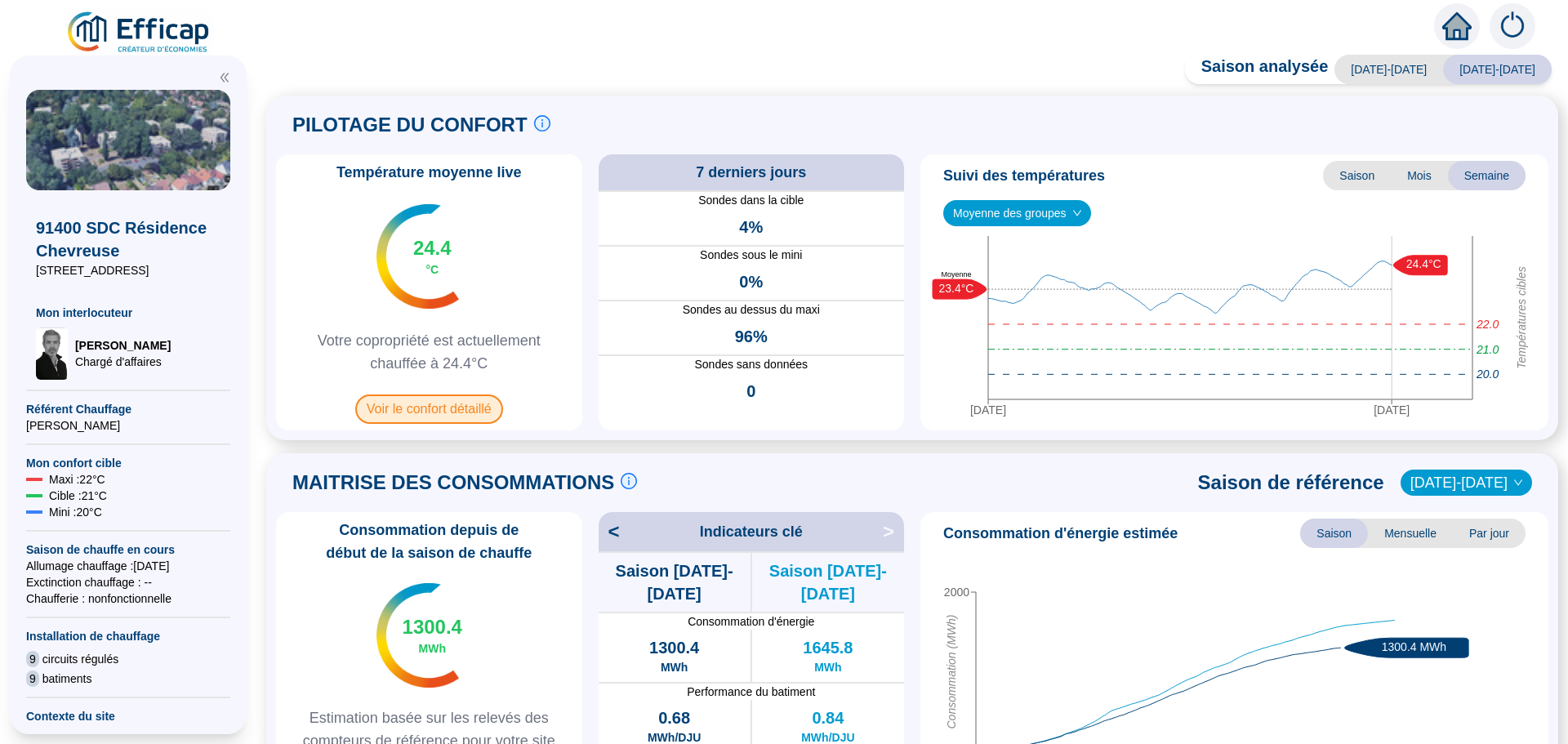
click at [424, 418] on span "Voir le confort détaillé" at bounding box center [429, 409] width 148 height 30
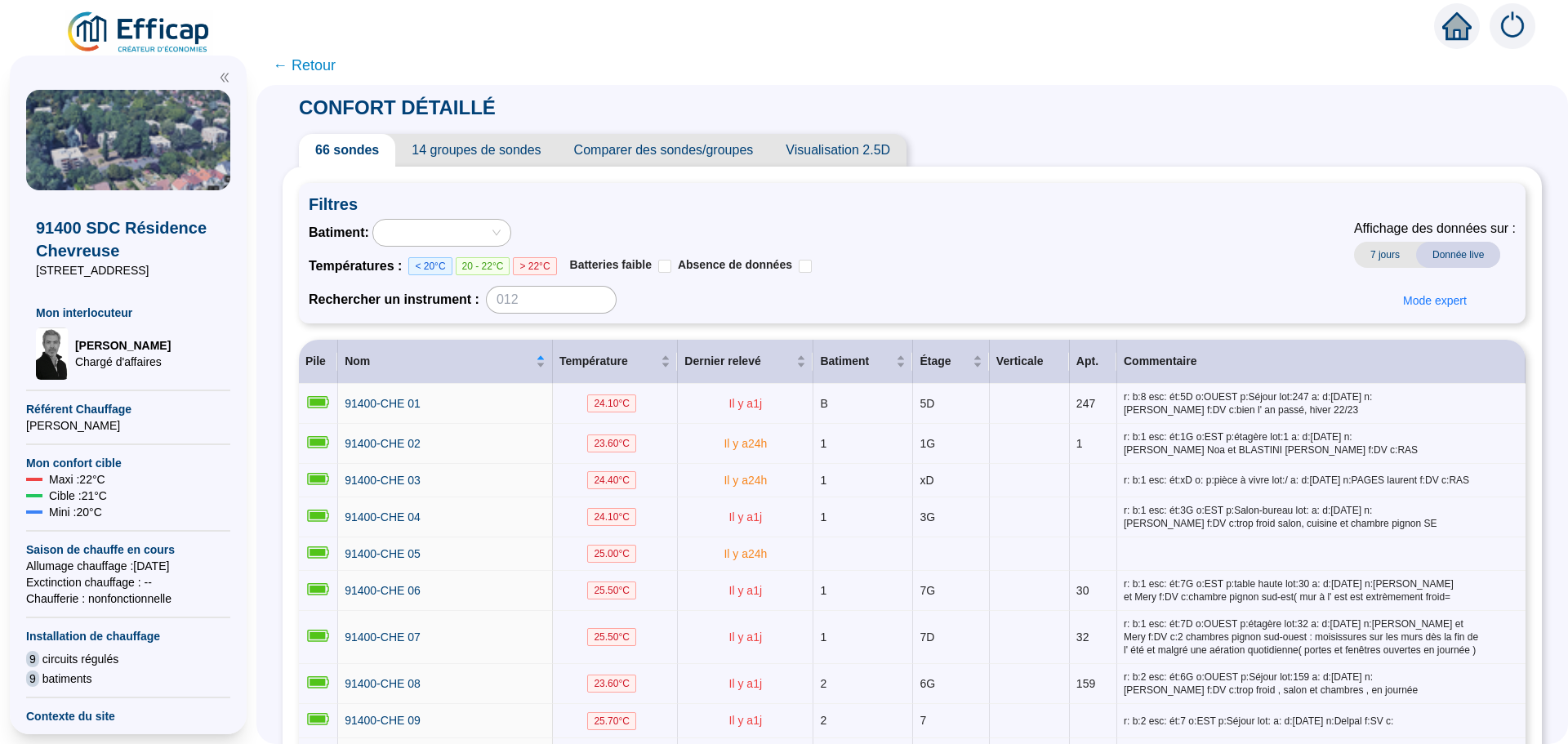
click at [715, 154] on span "Comparer des sondes/groupes" at bounding box center [664, 150] width 213 height 33
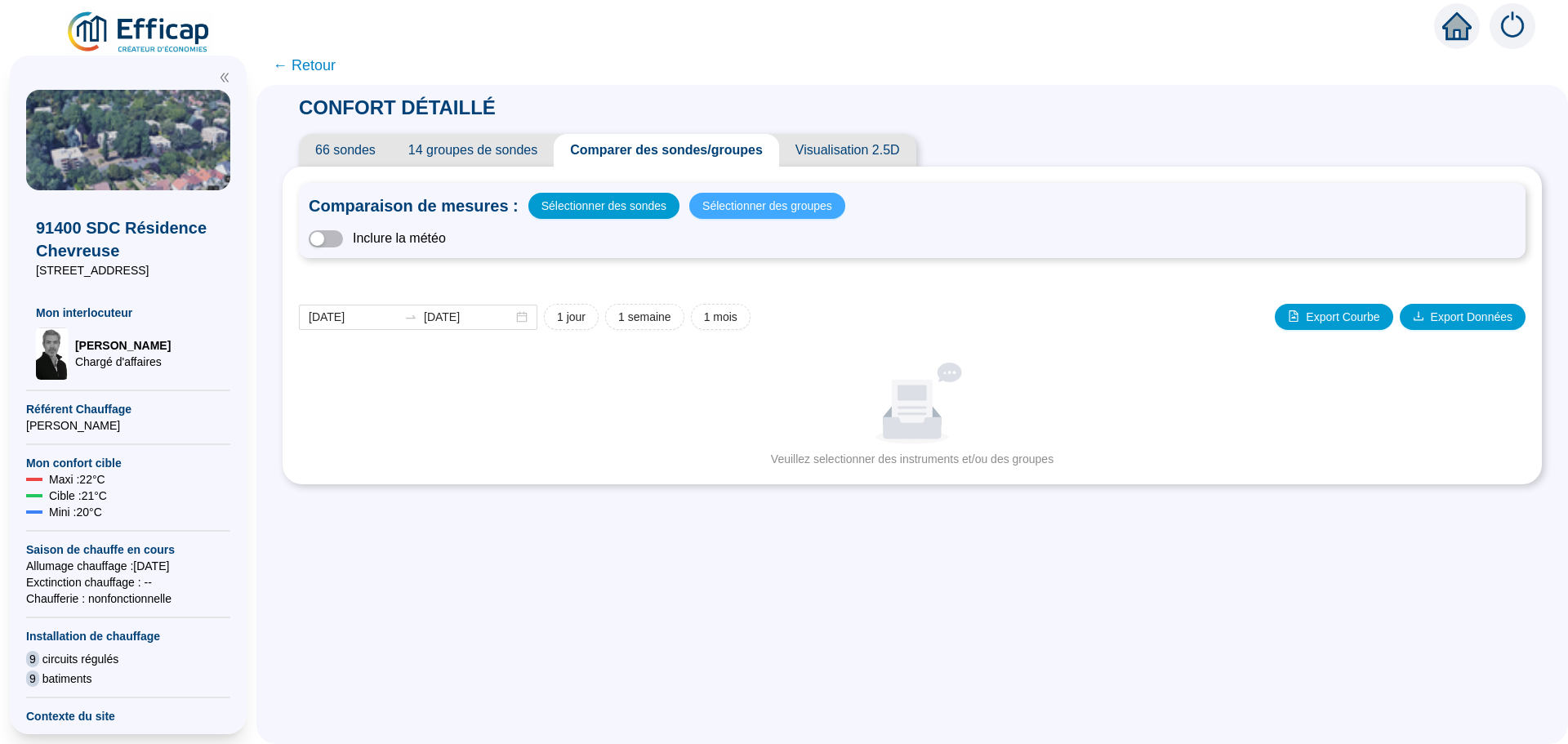
click at [729, 203] on span "Sélectionner des groupes" at bounding box center [767, 206] width 130 height 23
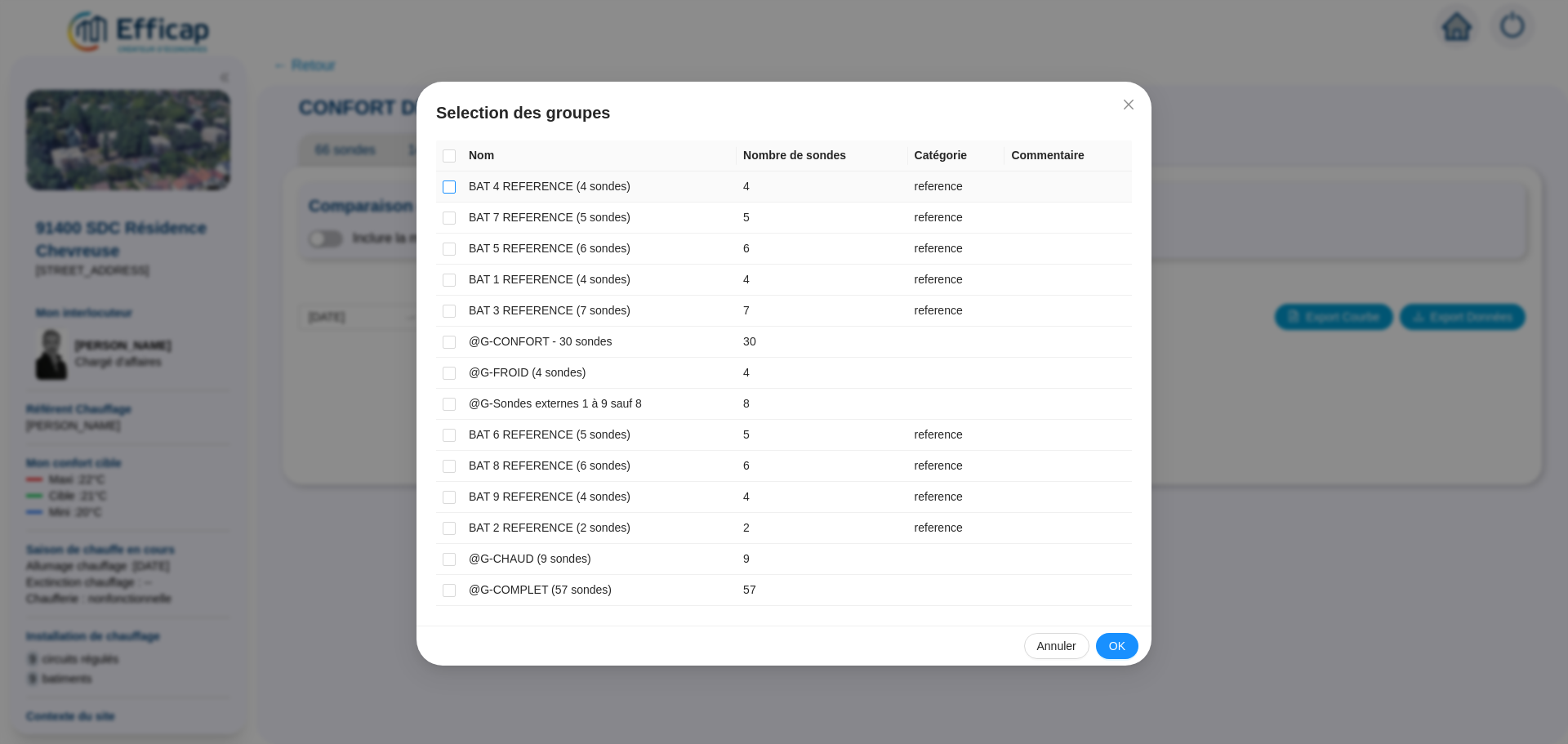
drag, startPoint x: 452, startPoint y: 194, endPoint x: 449, endPoint y: 208, distance: 14.3
click at [451, 194] on label at bounding box center [450, 186] width 13 height 17
click at [451, 194] on input "checkbox" at bounding box center [450, 187] width 13 height 13
checkbox input "true"
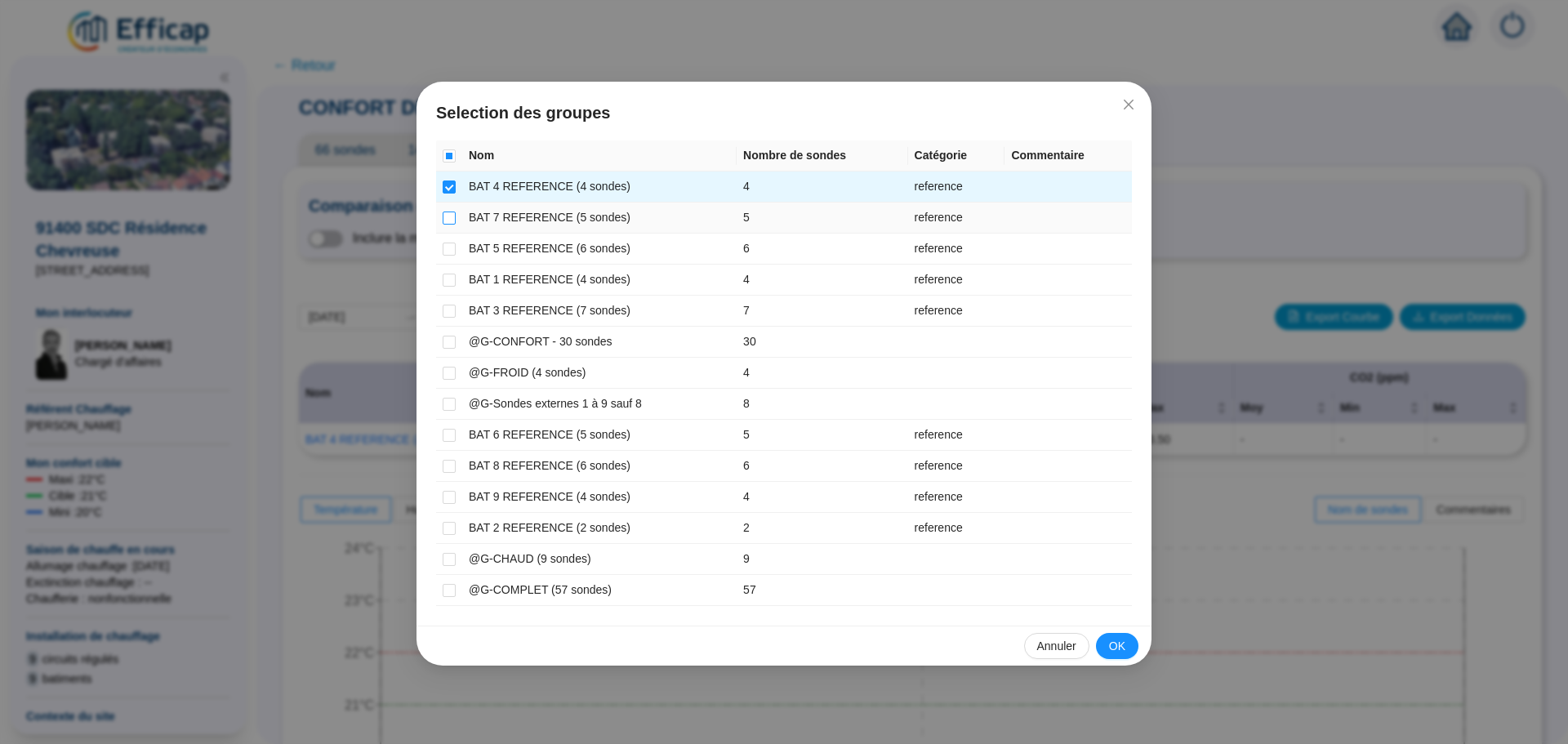
click at [448, 219] on input "checkbox" at bounding box center [450, 218] width 13 height 13
checkbox input "true"
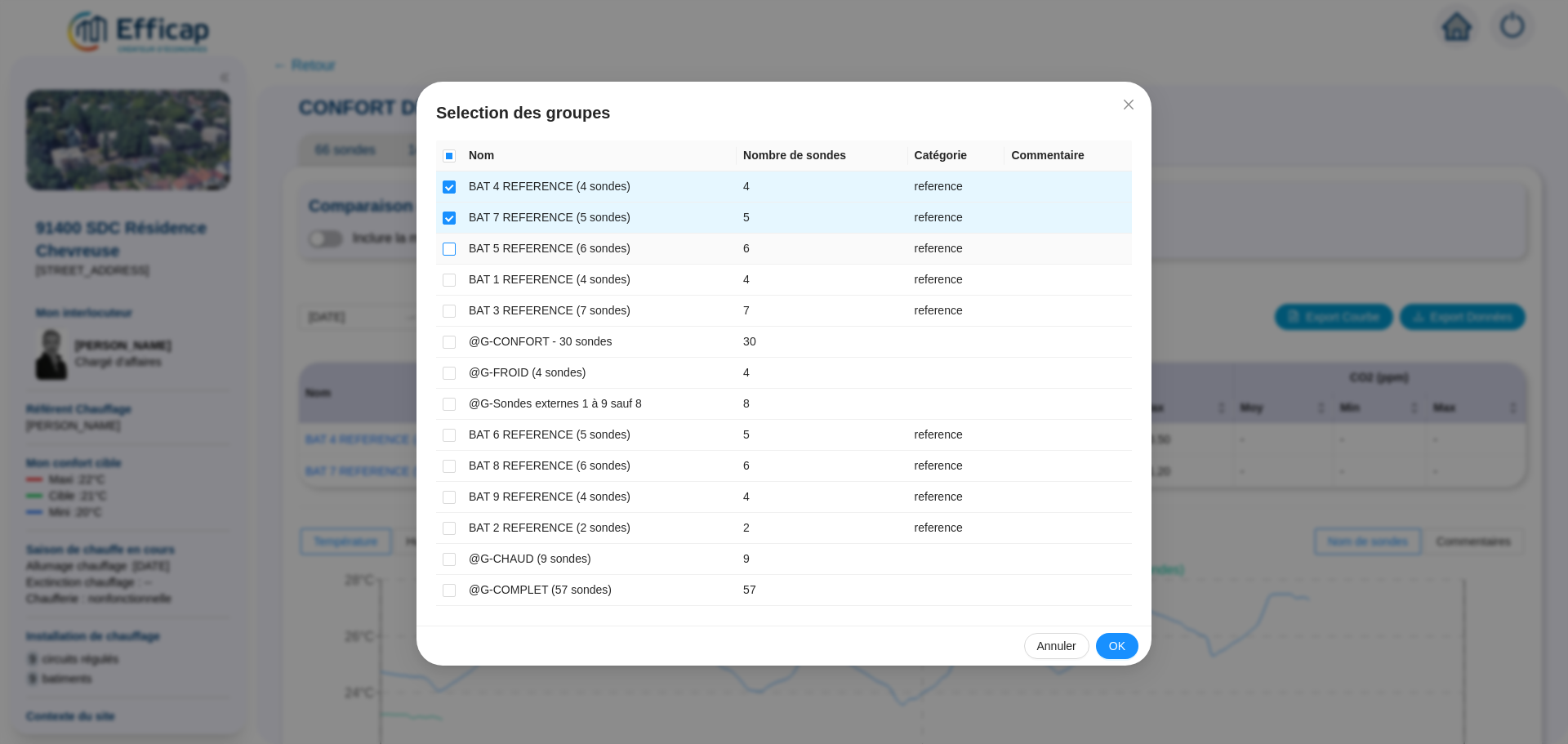
click at [450, 247] on input "checkbox" at bounding box center [450, 249] width 13 height 13
checkbox input "true"
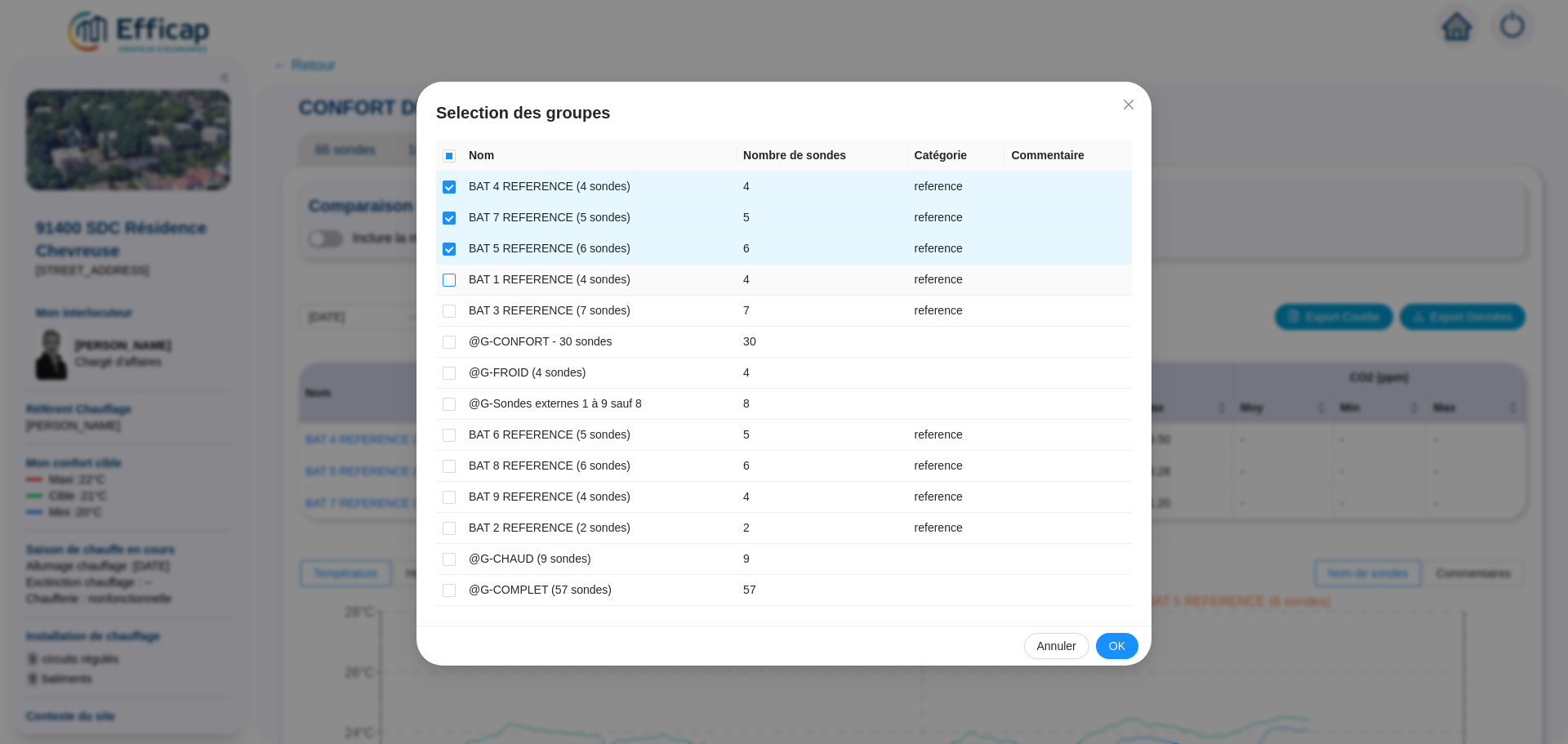
click at [448, 276] on input "checkbox" at bounding box center [450, 280] width 13 height 13
checkbox input "true"
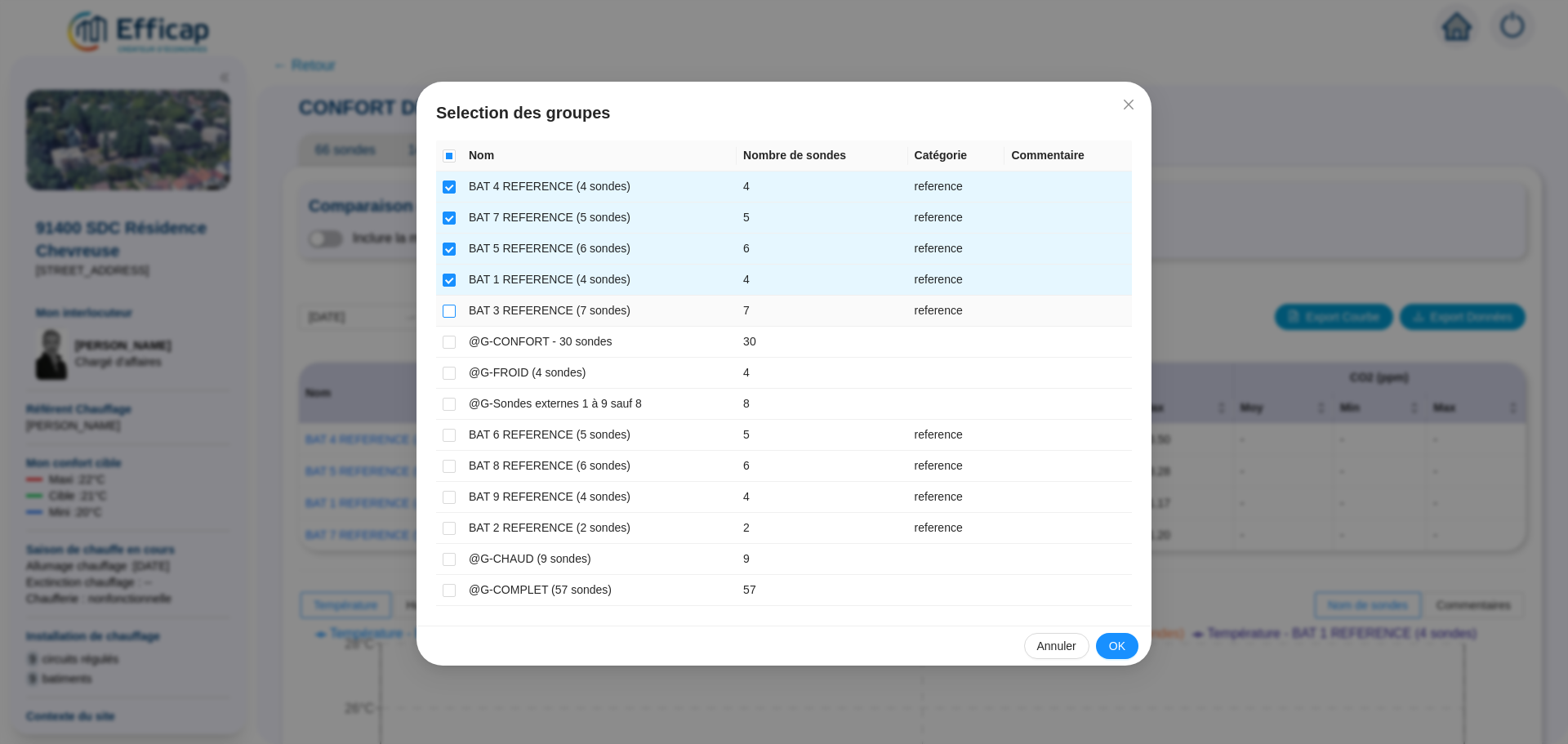
click at [447, 305] on input "checkbox" at bounding box center [450, 311] width 13 height 13
checkbox input "true"
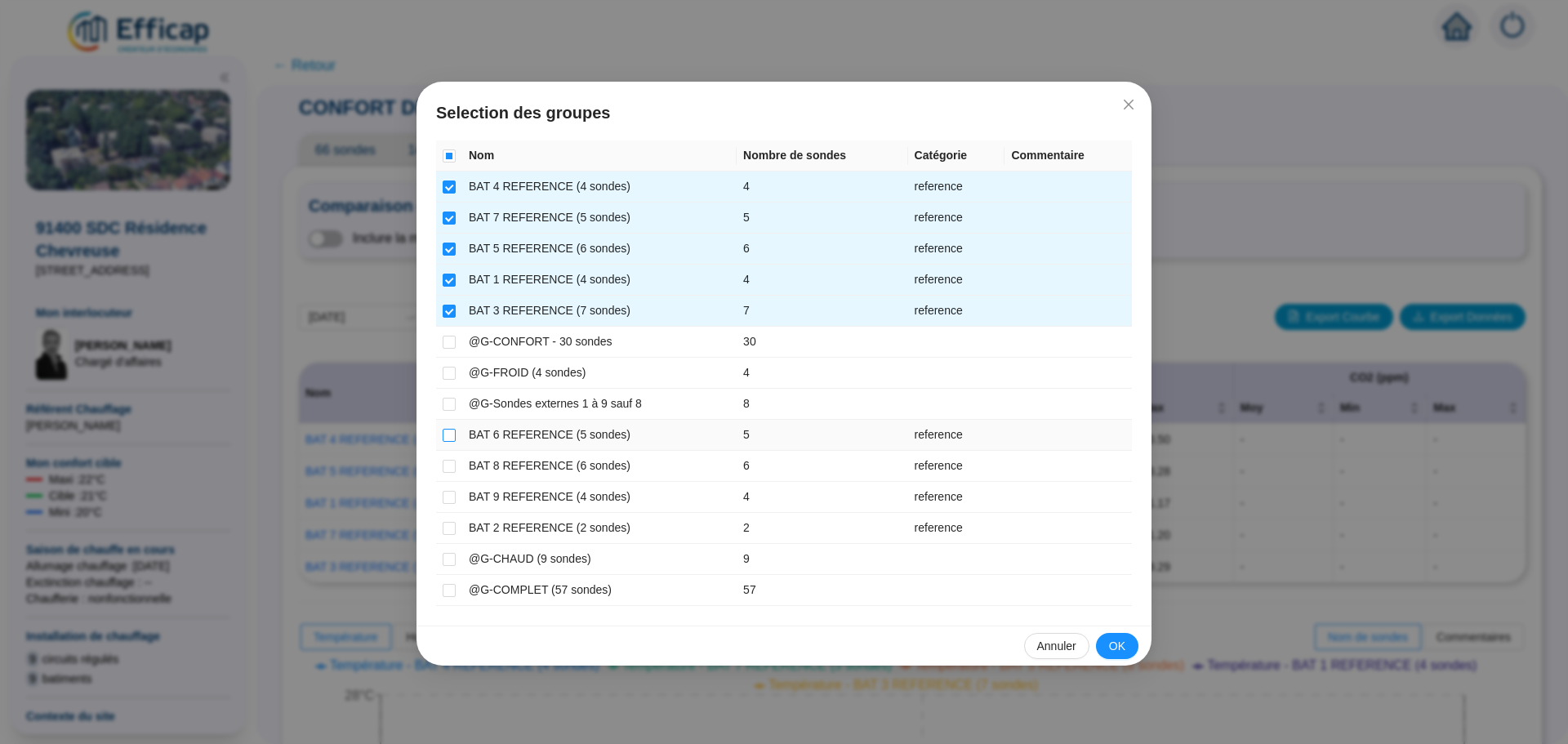
click at [444, 439] on input "checkbox" at bounding box center [450, 436] width 13 height 13
checkbox input "true"
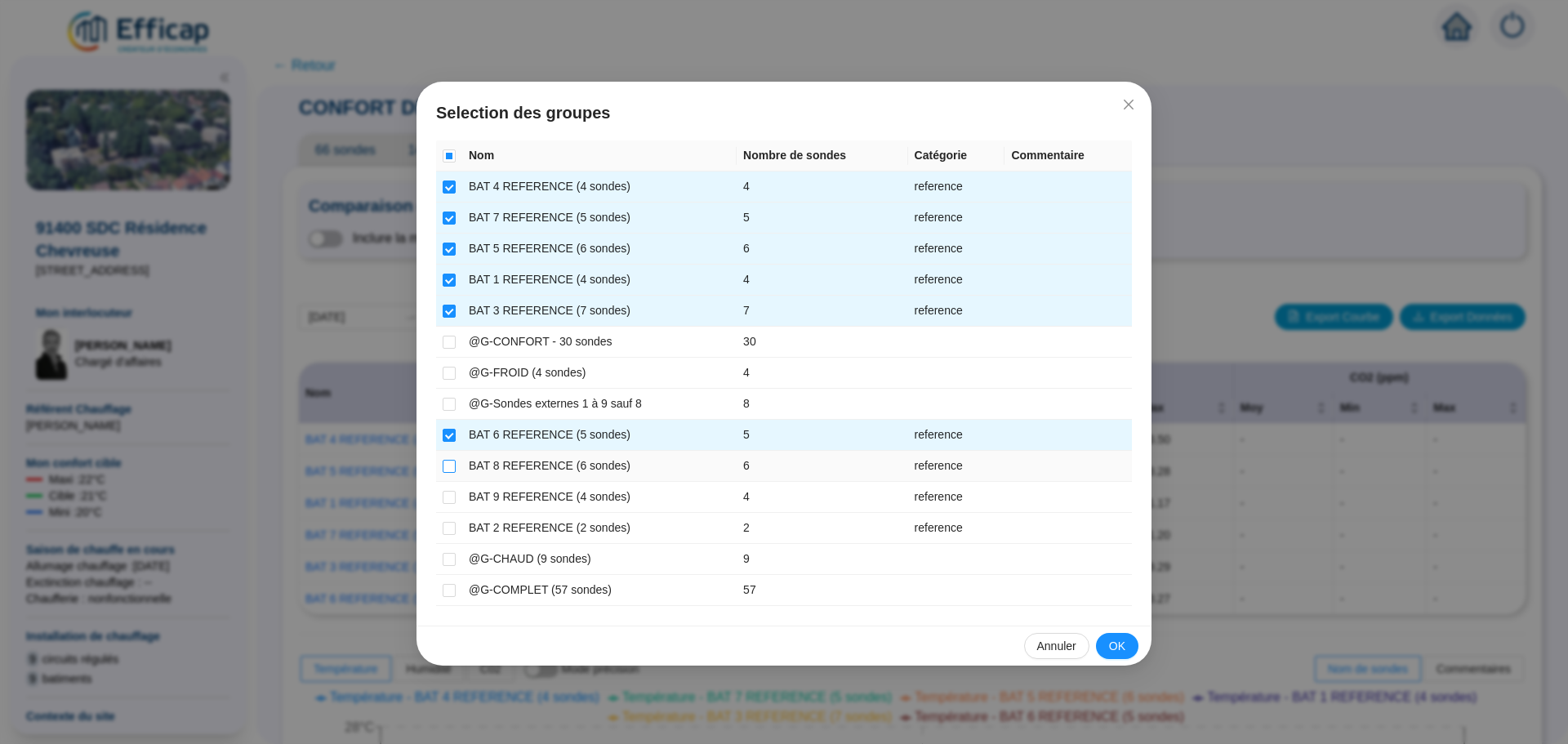
click at [446, 468] on input "checkbox" at bounding box center [450, 466] width 13 height 13
checkbox input "true"
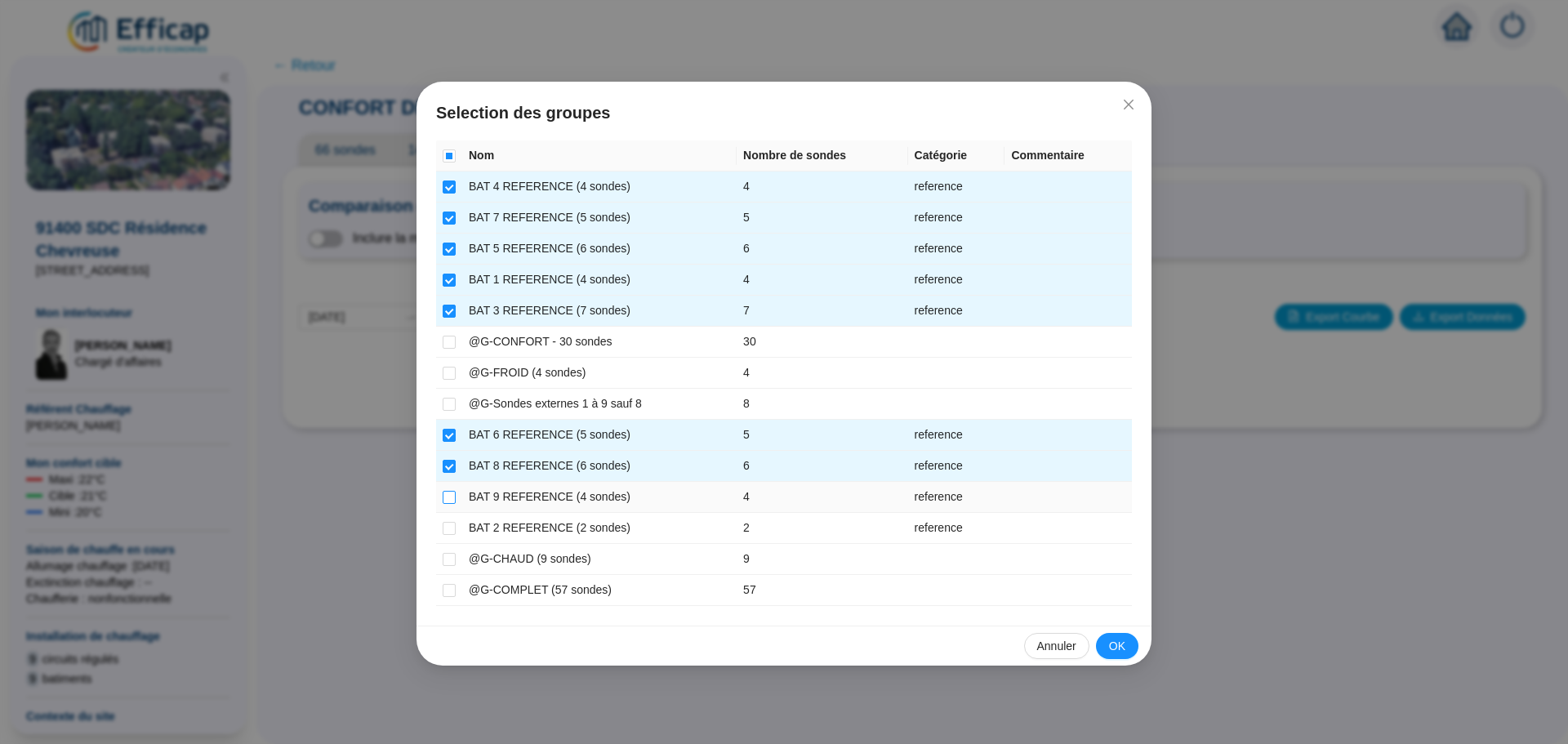
click at [443, 497] on input "checkbox" at bounding box center [450, 497] width 13 height 13
checkbox input "true"
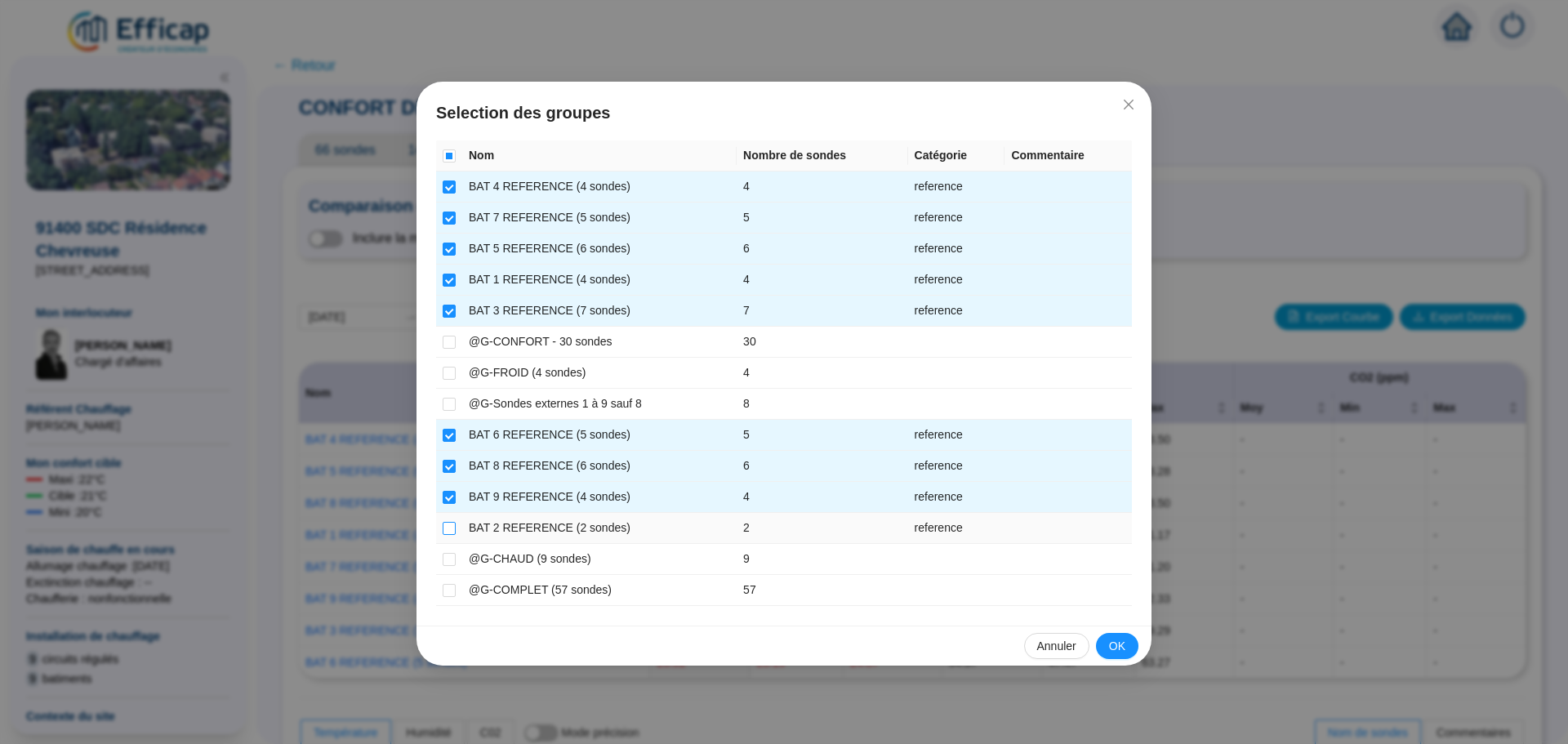
click at [446, 526] on input "checkbox" at bounding box center [450, 528] width 13 height 13
checkbox input "true"
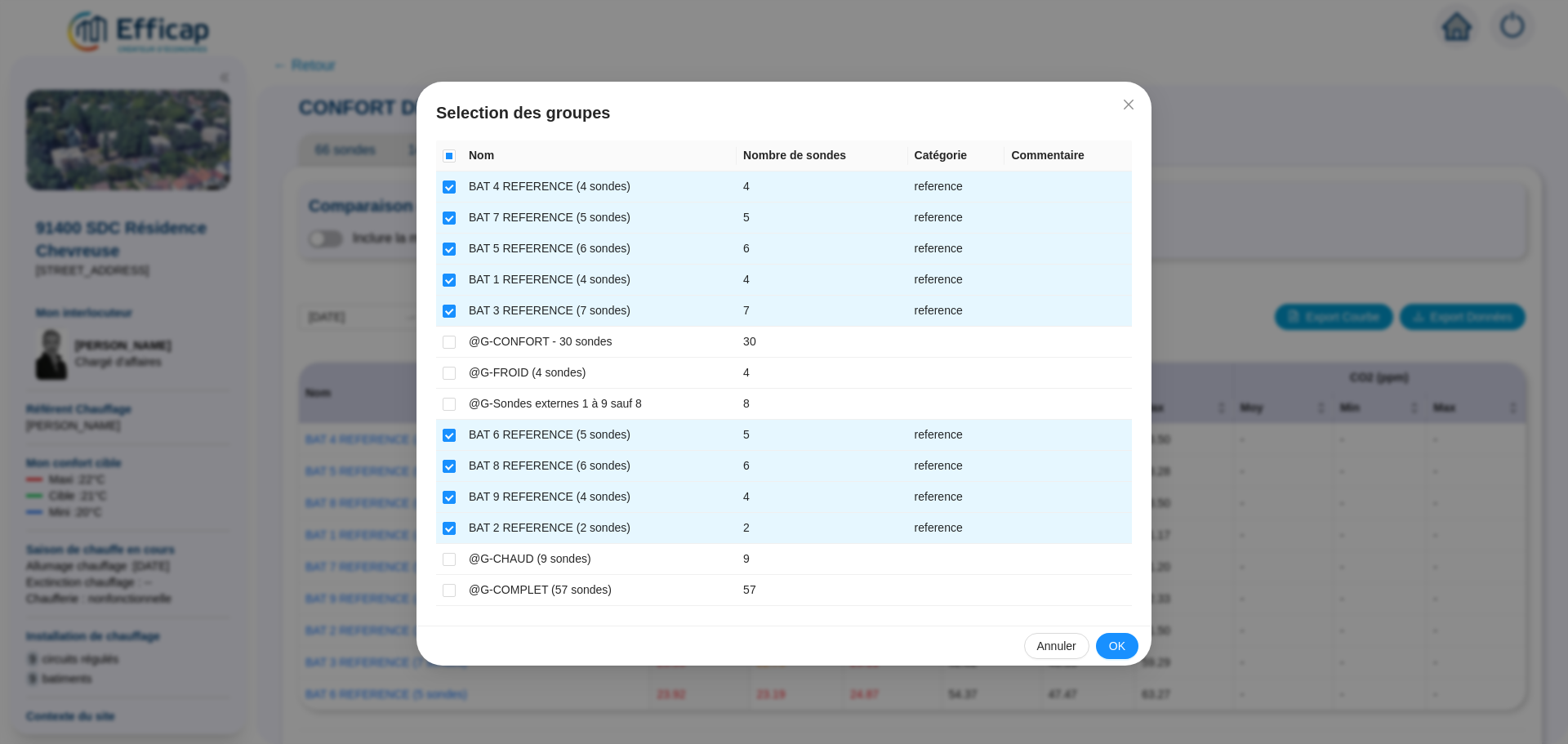
click at [1122, 642] on span "OK" at bounding box center [1118, 646] width 16 height 17
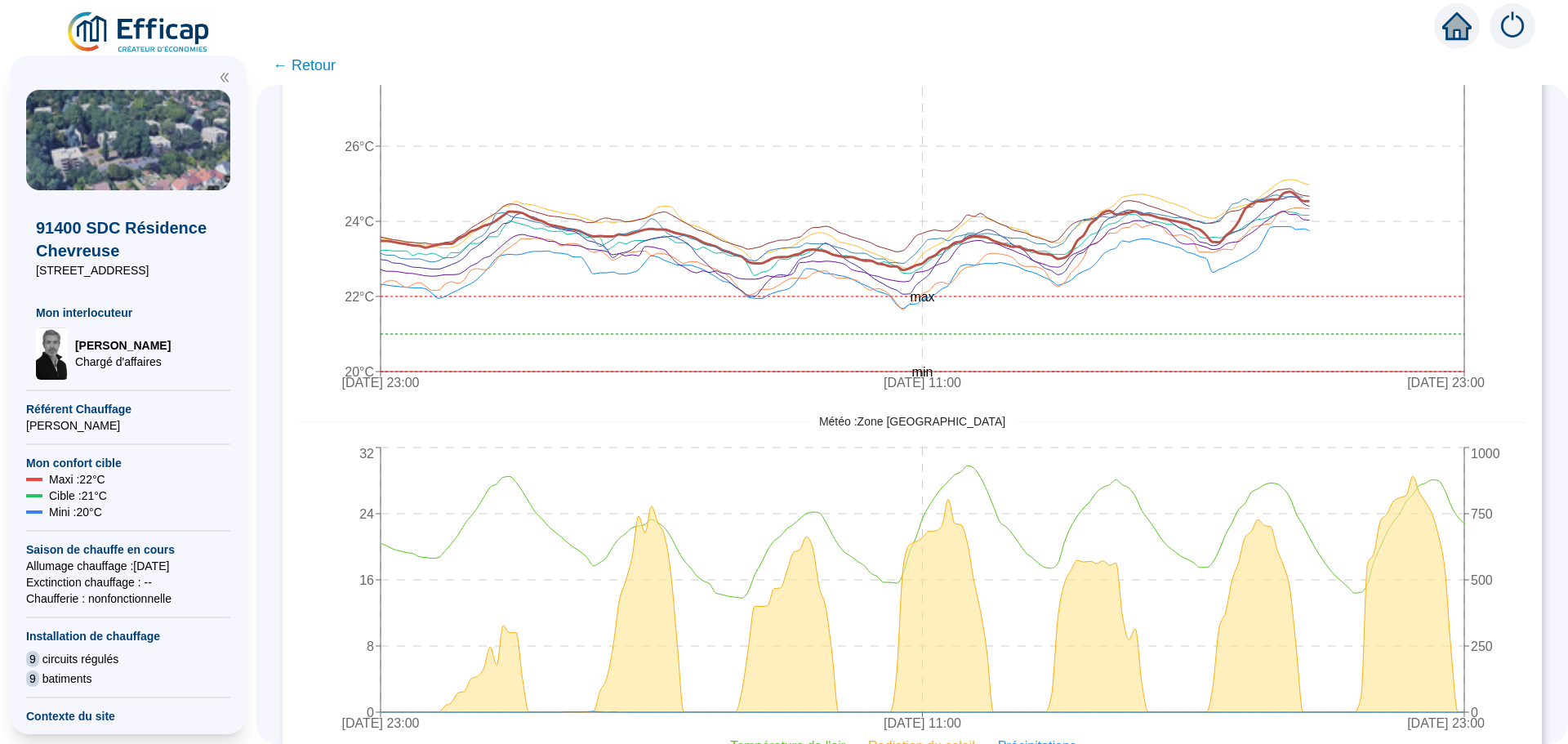
scroll to position [735, 0]
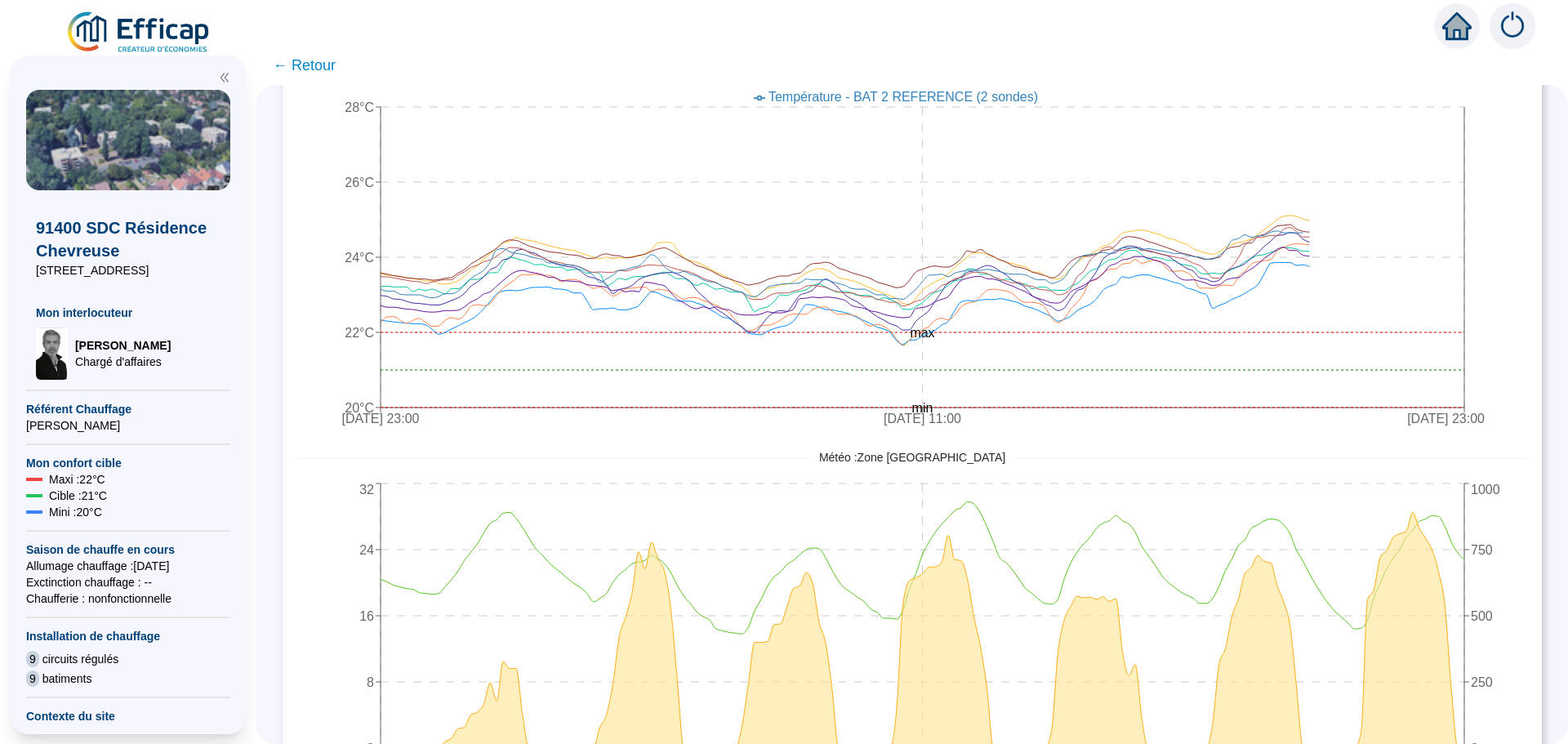
click at [316, 69] on span "← Retour" at bounding box center [304, 66] width 63 height 23
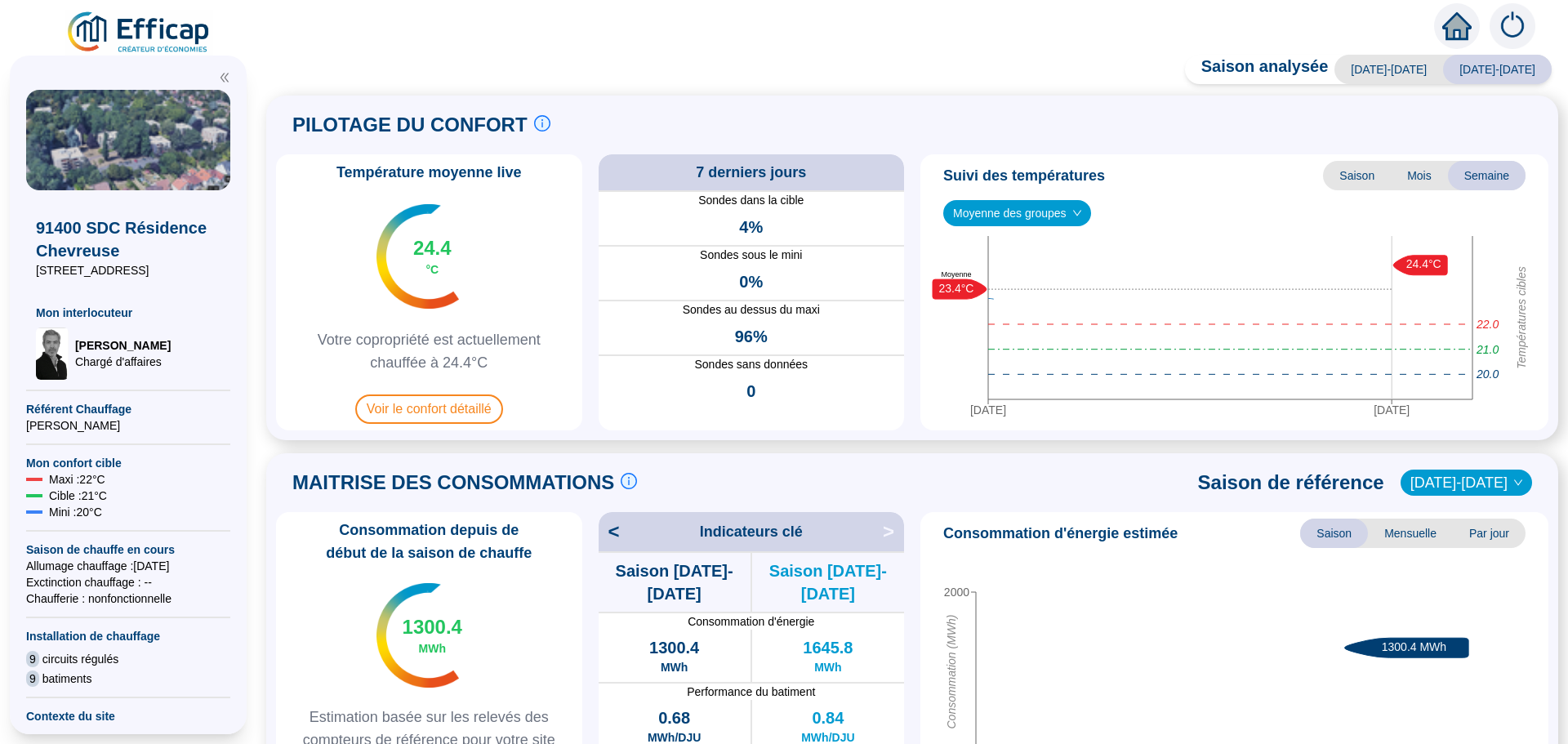
click at [316, 69] on div "Saison analysée [DATE]-[DATE] [DATE]-[DATE] PILOTAGE DU CONFORT Le pilotage du …" at bounding box center [912, 404] width 1312 height 681
click at [409, 417] on span "Voir le confort détaillé" at bounding box center [429, 409] width 148 height 30
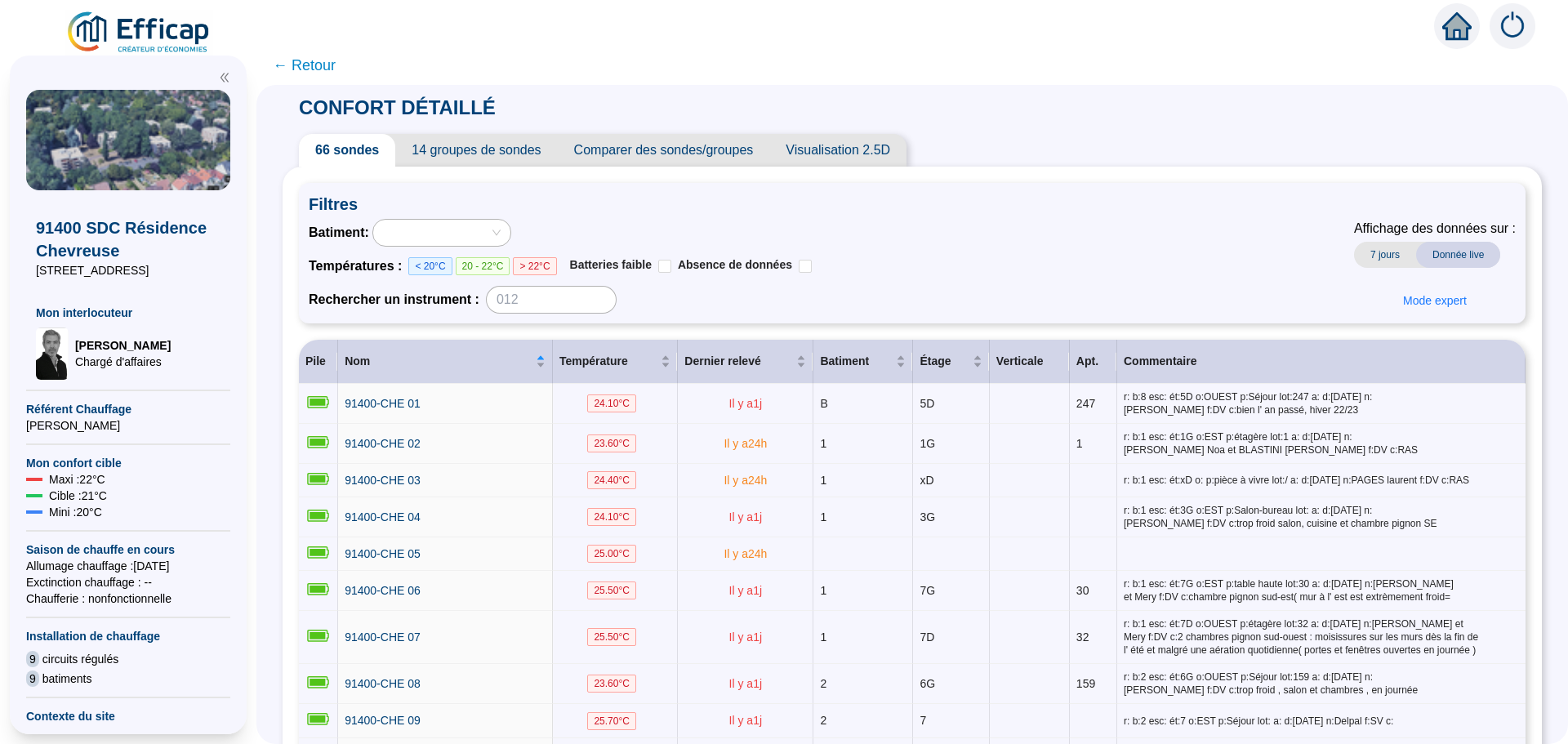
click at [678, 143] on span "Comparer des sondes/groupes" at bounding box center [664, 150] width 213 height 33
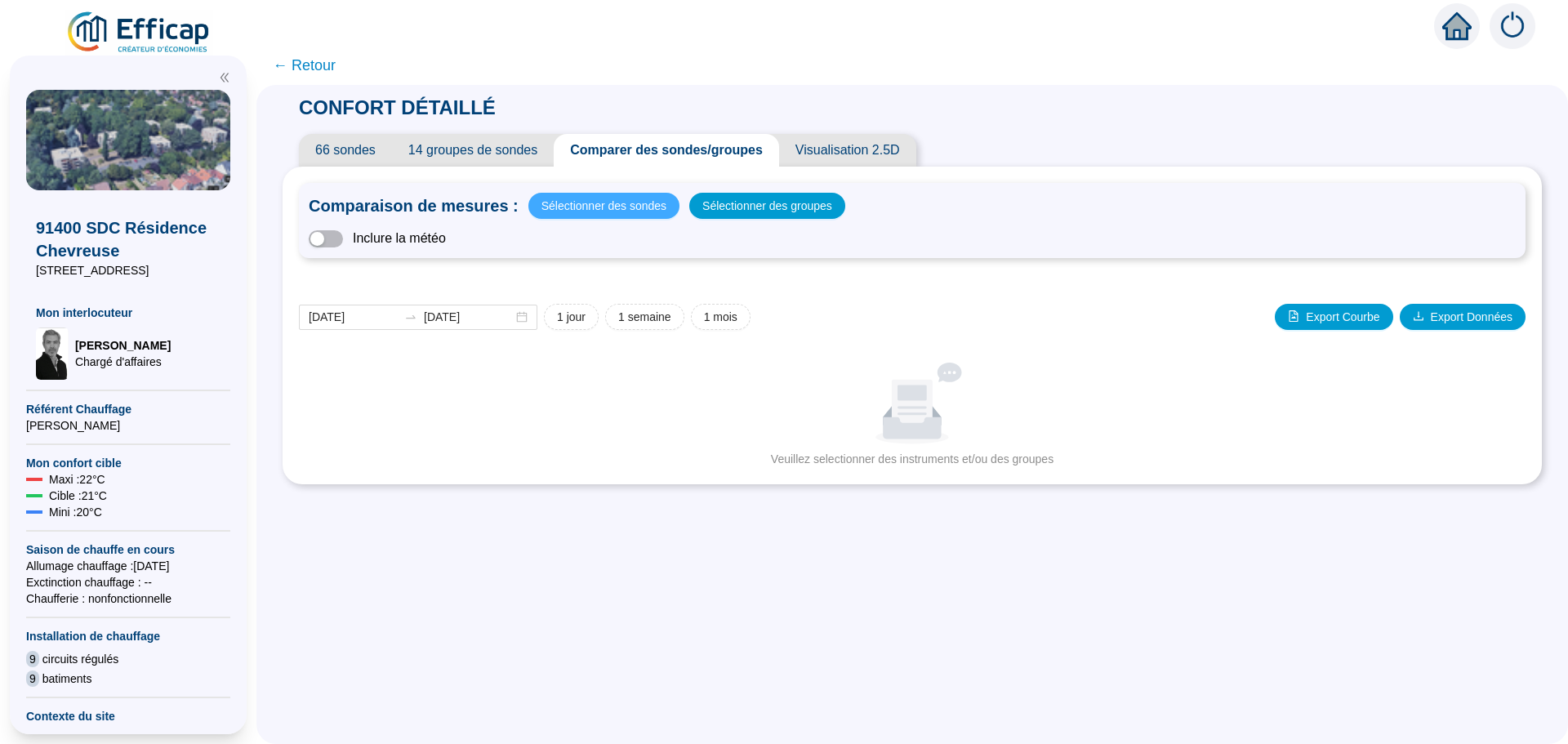
click at [636, 208] on span "Sélectionner des sondes" at bounding box center [604, 206] width 125 height 23
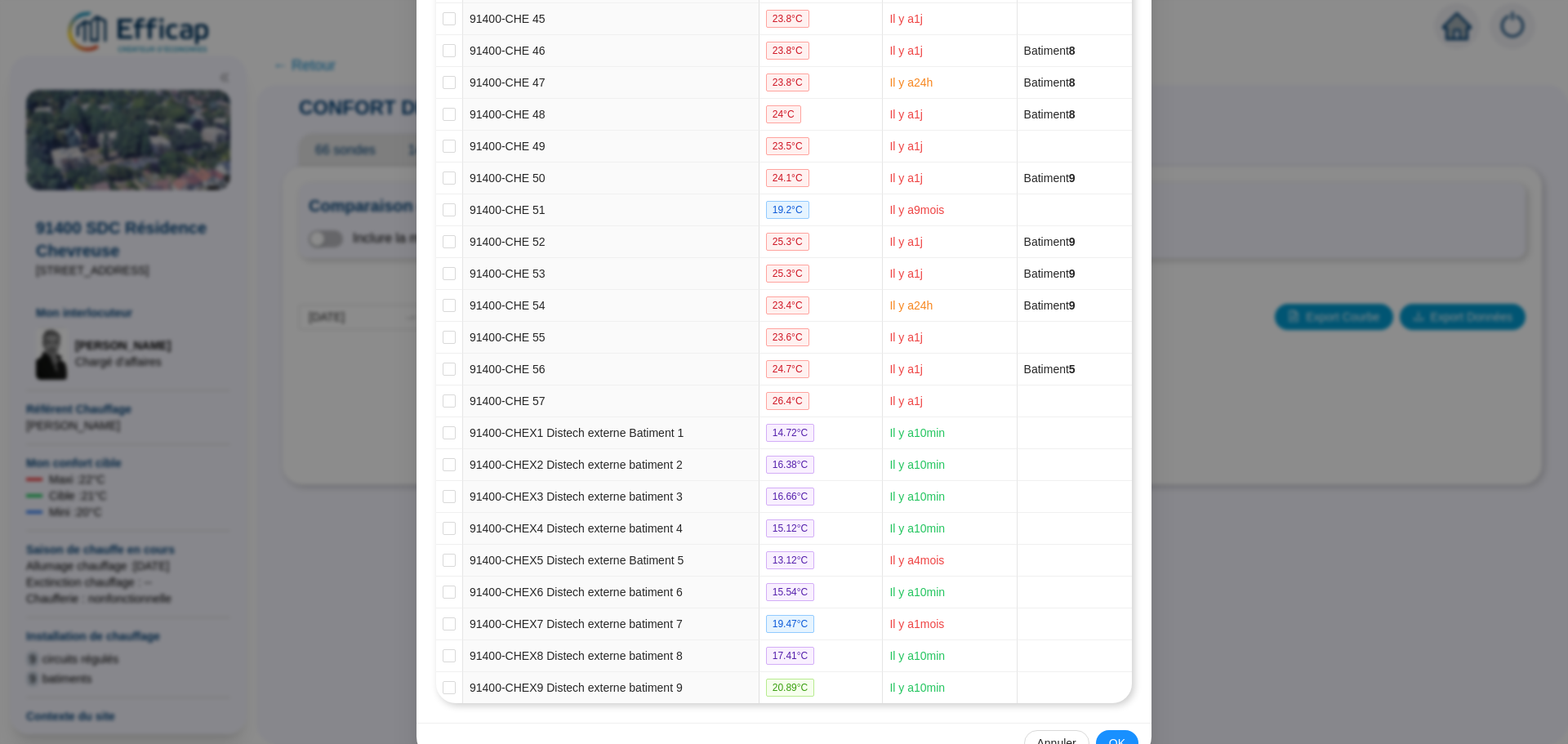
scroll to position [1672, 0]
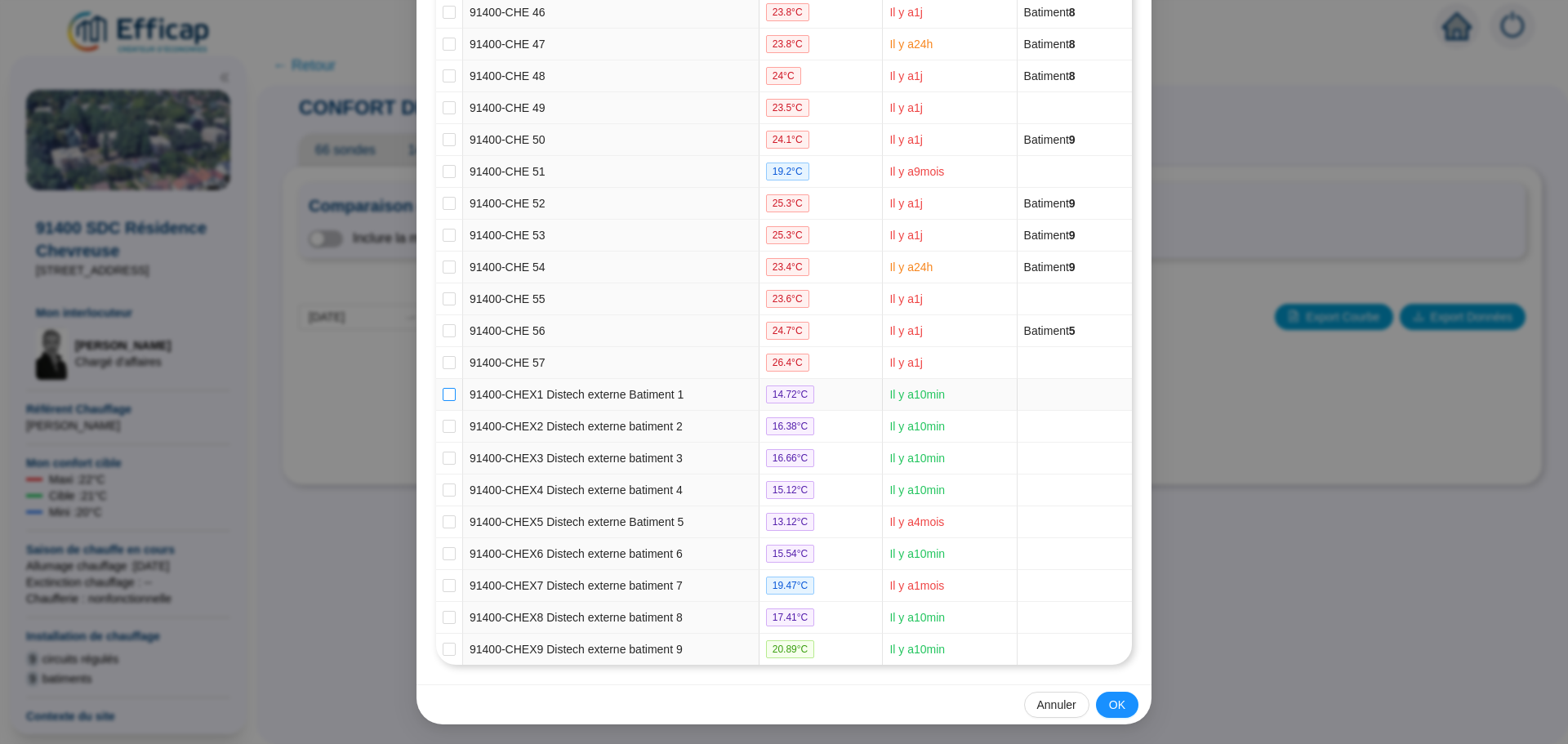
click at [443, 399] on input "checkbox" at bounding box center [450, 395] width 13 height 13
checkbox input "true"
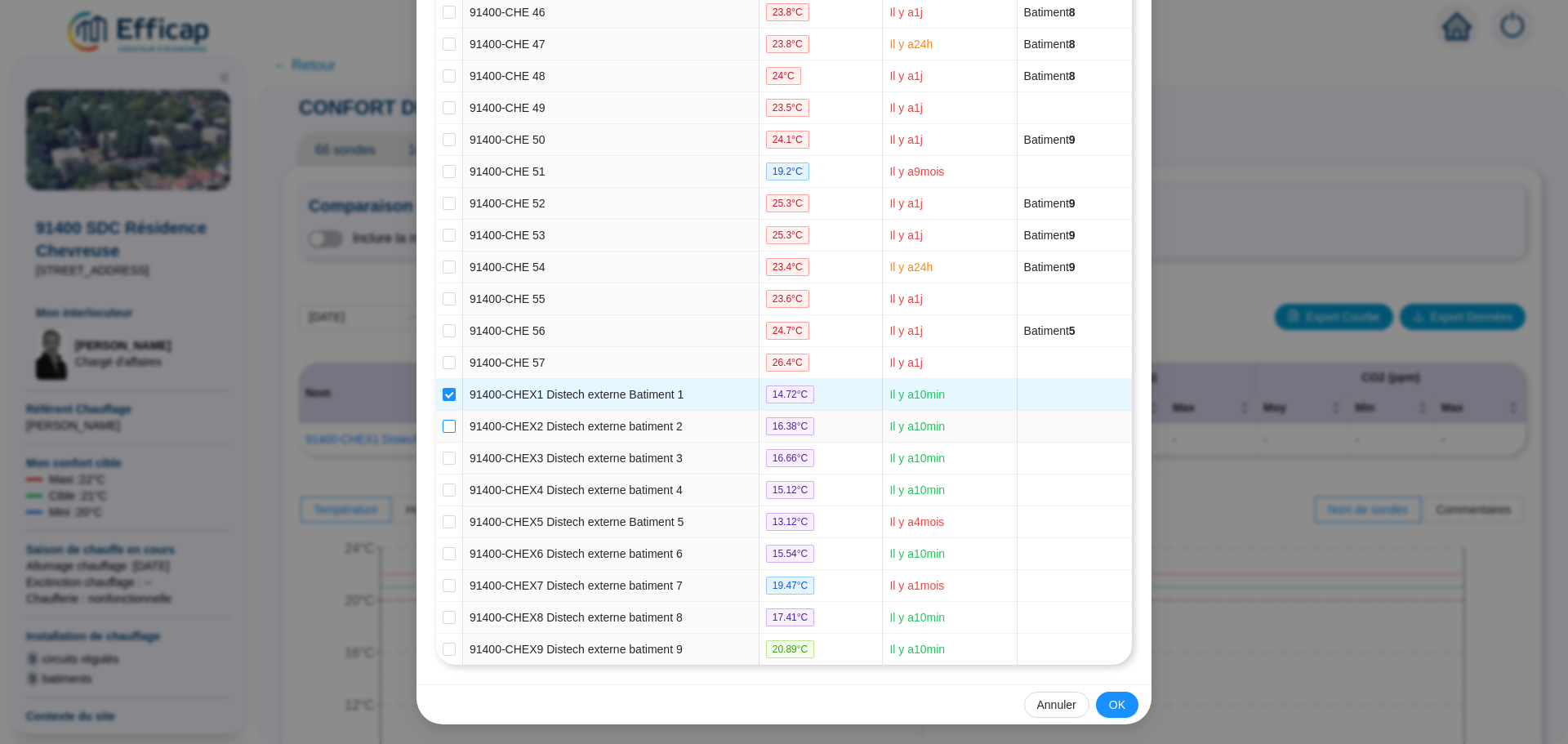
click at [443, 422] on label at bounding box center [450, 427] width 13 height 17
click at [443, 430] on input "checkbox" at bounding box center [450, 427] width 13 height 13
checkbox input "true"
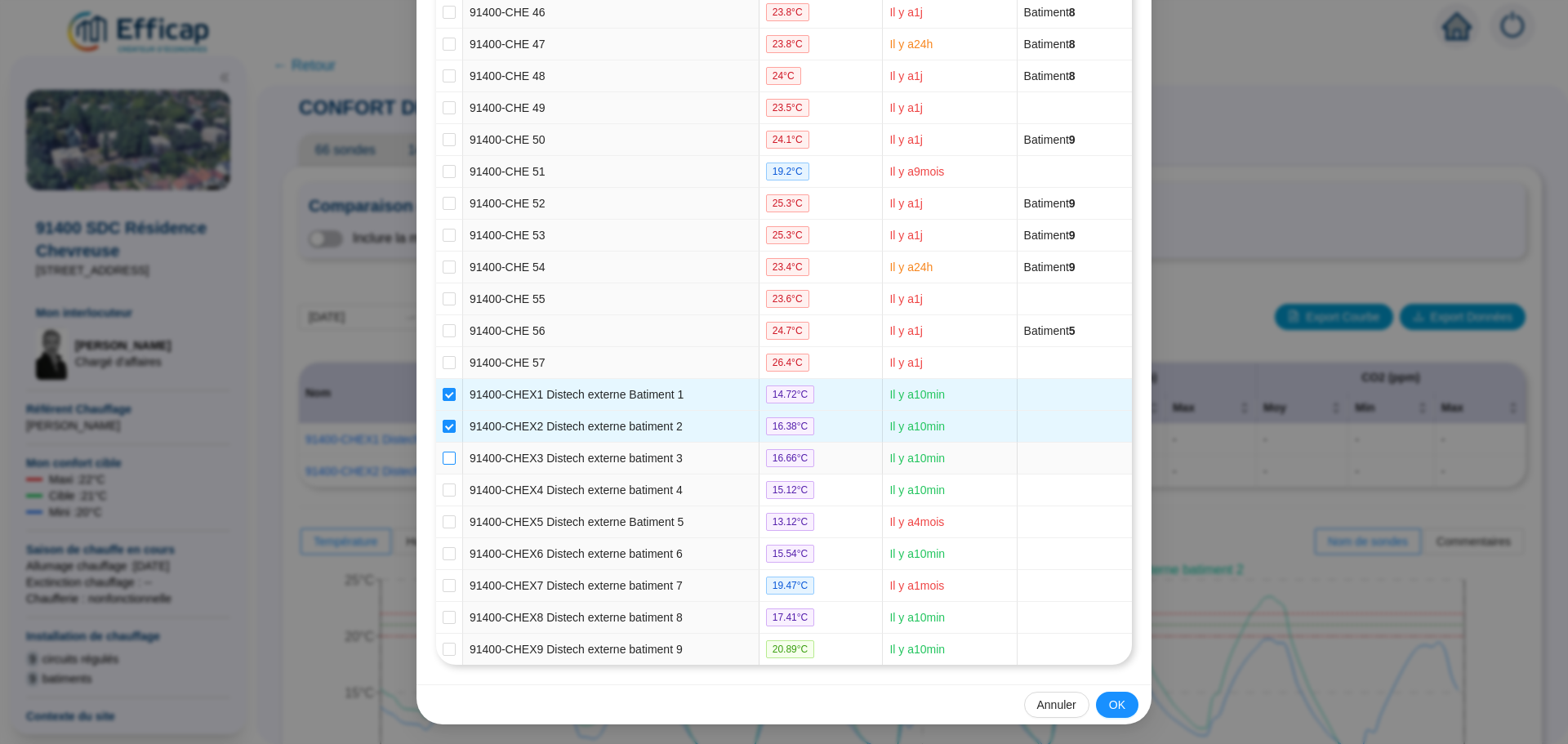
click at [443, 456] on input "checkbox" at bounding box center [450, 458] width 13 height 13
checkbox input "true"
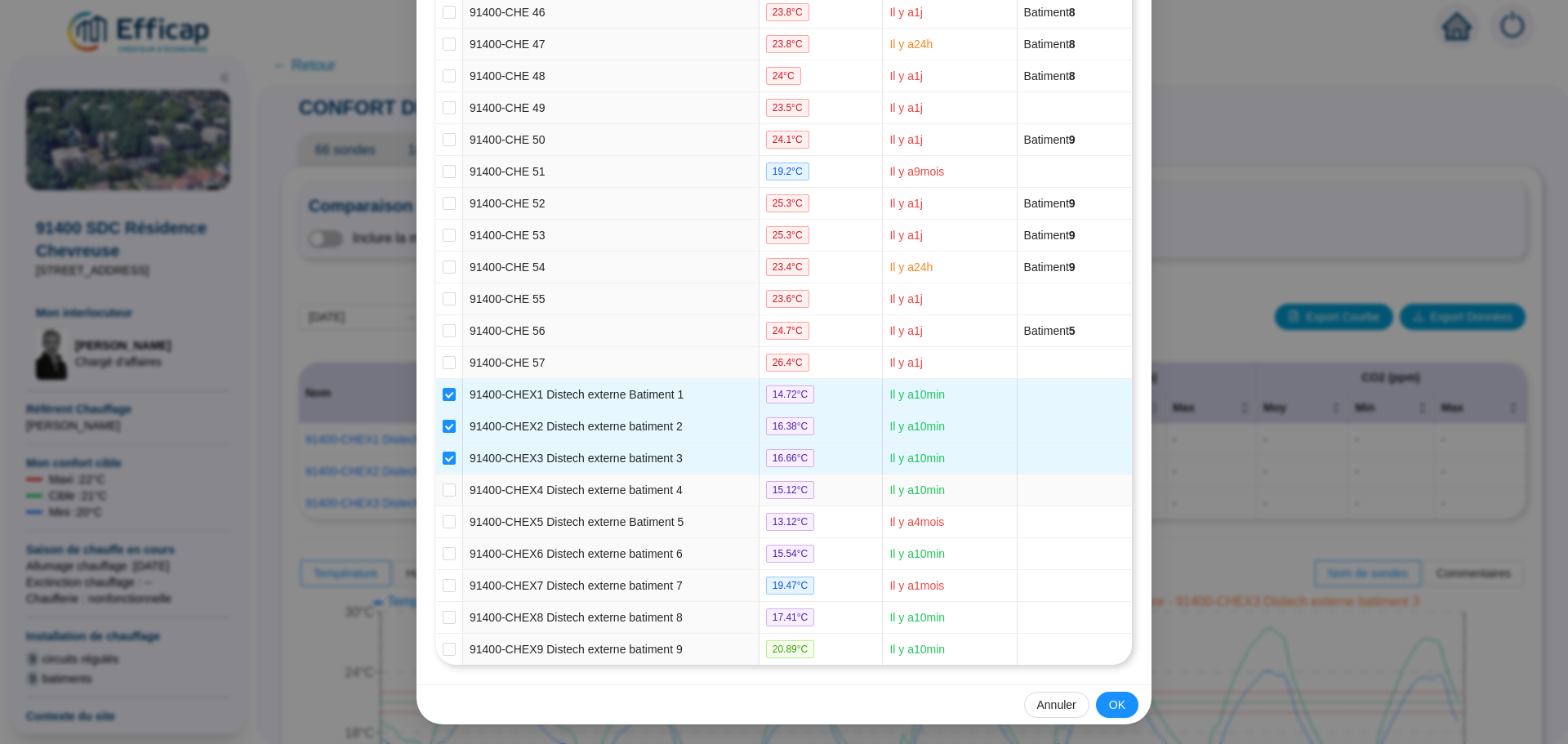
click at [441, 478] on td at bounding box center [450, 490] width 27 height 32
click at [448, 488] on input "checkbox" at bounding box center [450, 490] width 13 height 13
checkbox input "true"
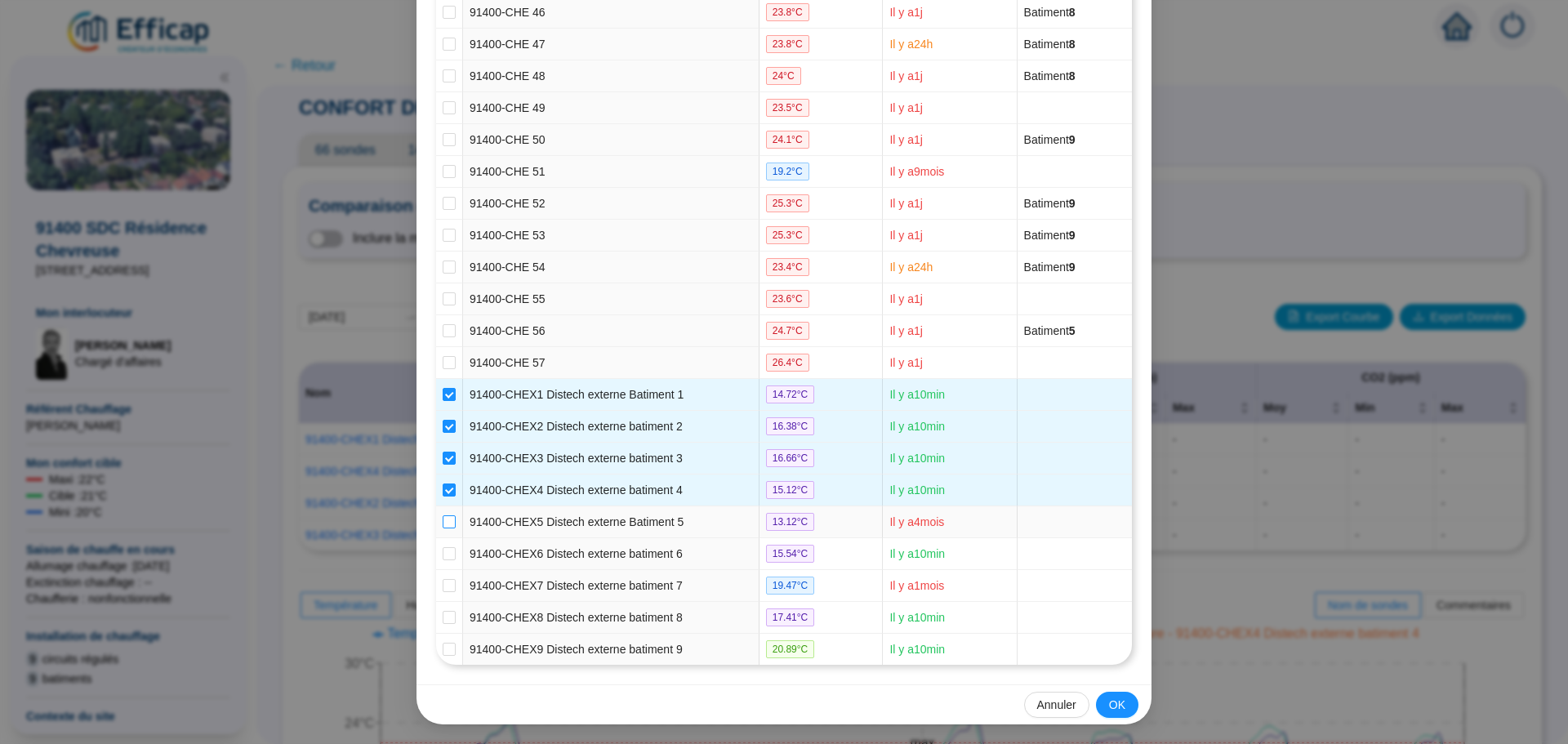
click at [443, 519] on input "checkbox" at bounding box center [450, 522] width 13 height 13
checkbox input "true"
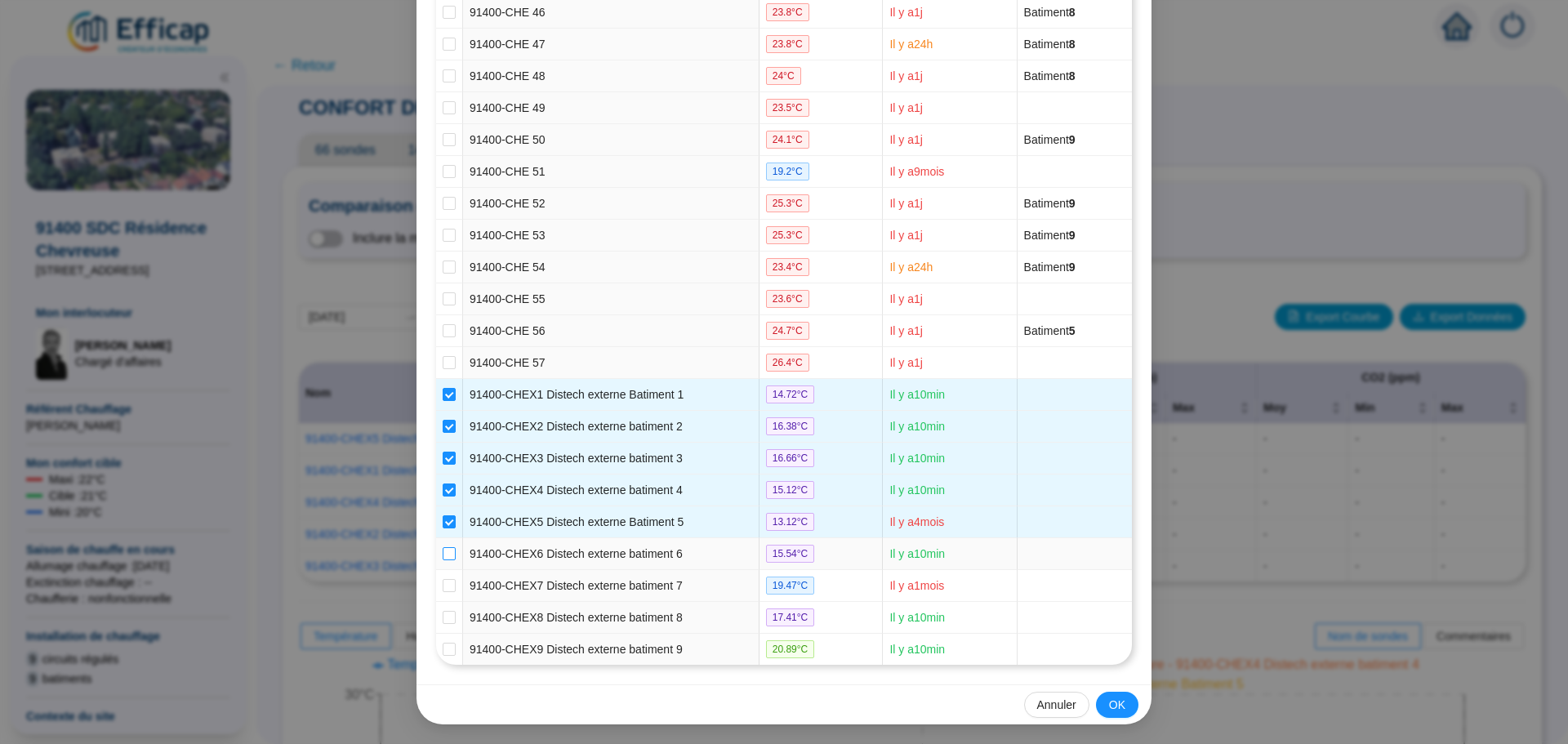
click at [445, 550] on input "checkbox" at bounding box center [450, 554] width 13 height 13
checkbox input "true"
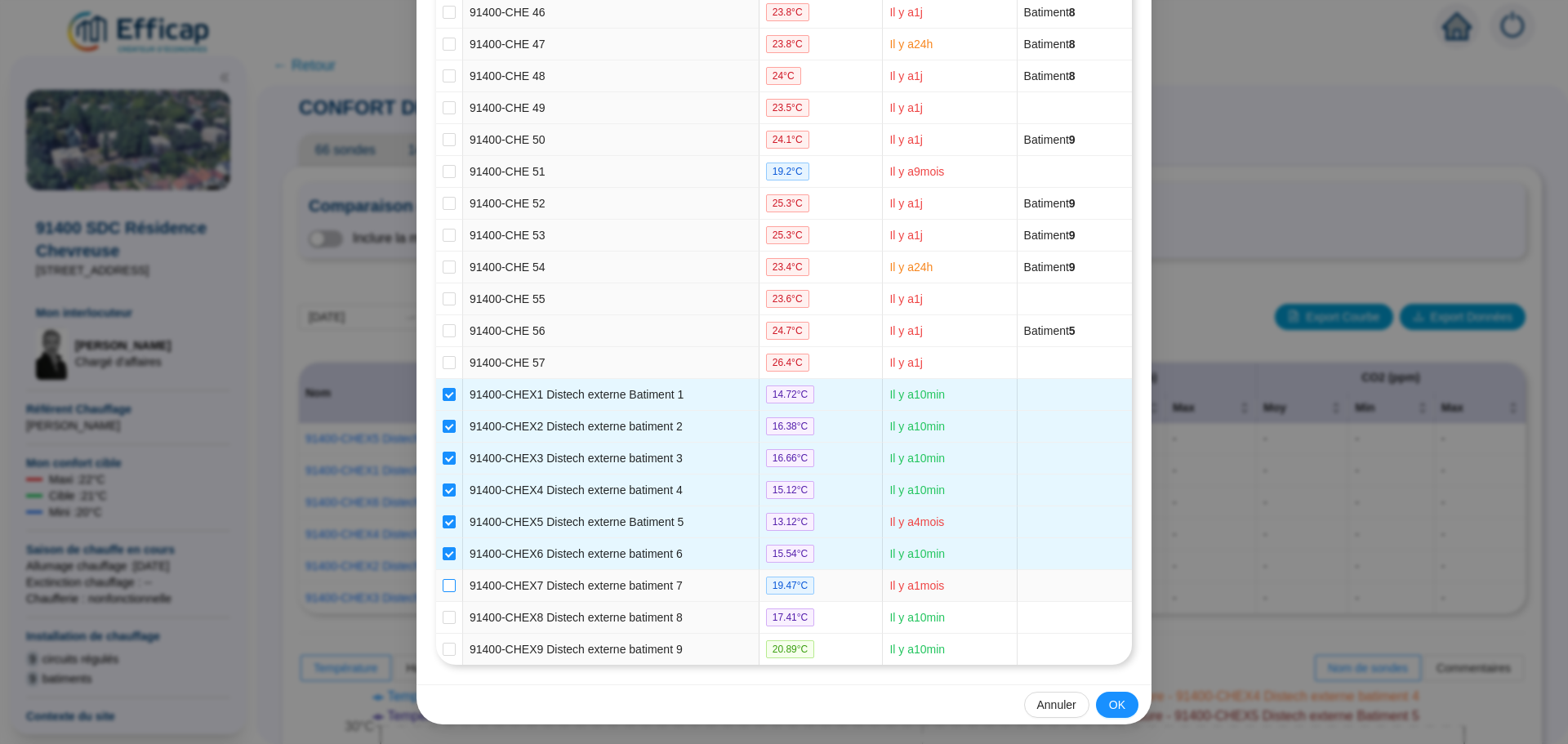
drag, startPoint x: 443, startPoint y: 583, endPoint x: 442, endPoint y: 595, distance: 12.0
click at [443, 586] on input "checkbox" at bounding box center [450, 586] width 13 height 13
checkbox input "true"
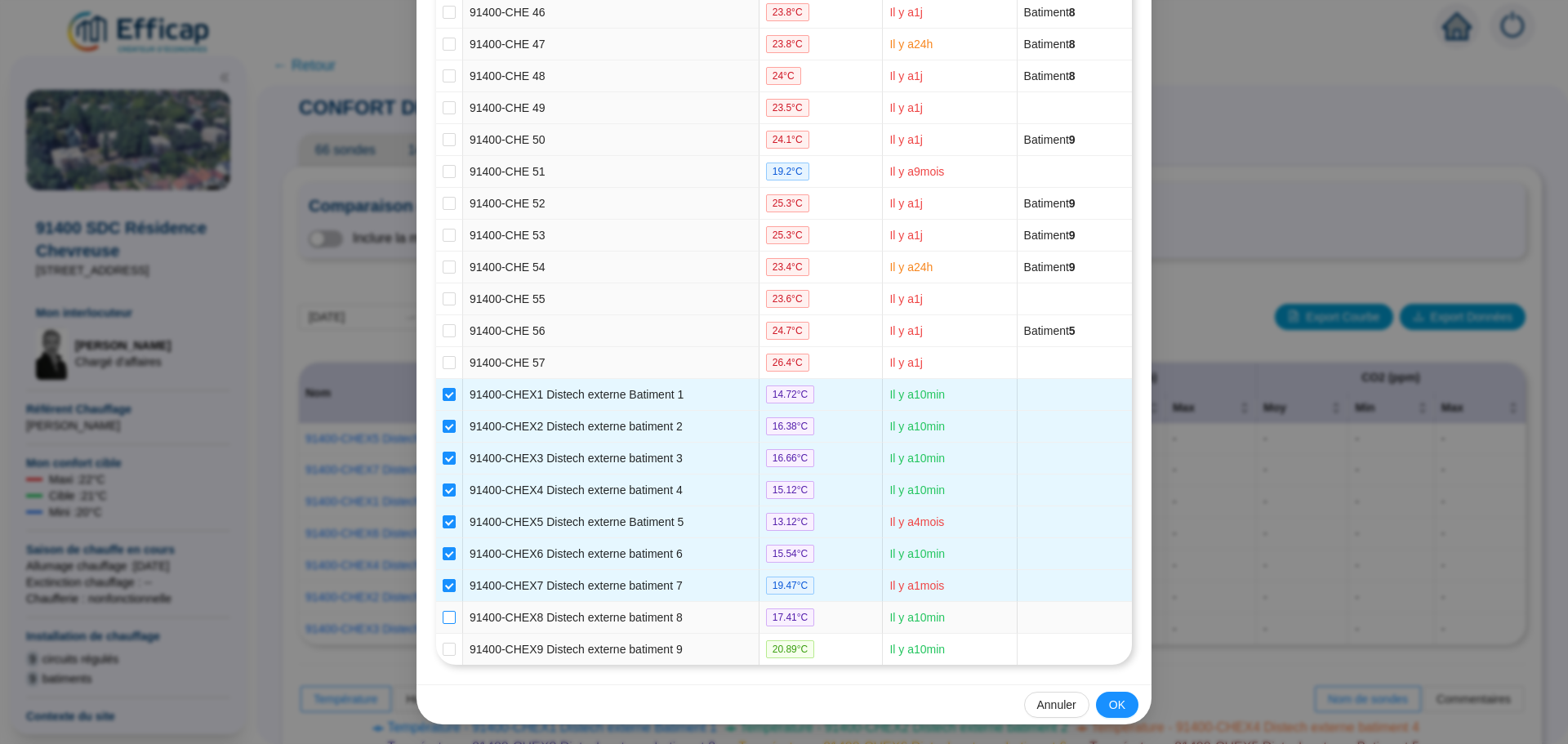
click at [443, 616] on input "checkbox" at bounding box center [450, 618] width 13 height 13
checkbox input "true"
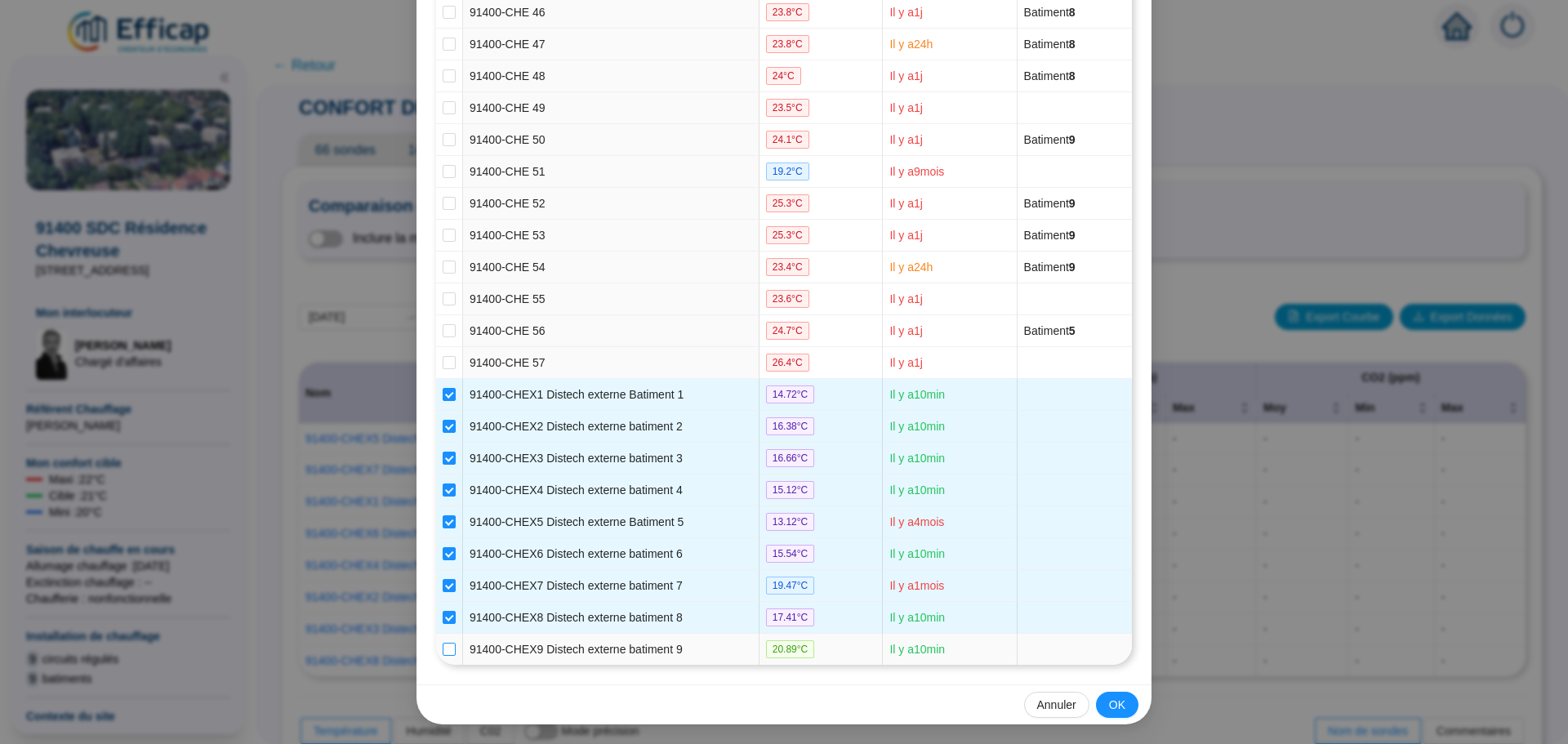
click at [443, 648] on input "checkbox" at bounding box center [450, 649] width 13 height 13
checkbox input "true"
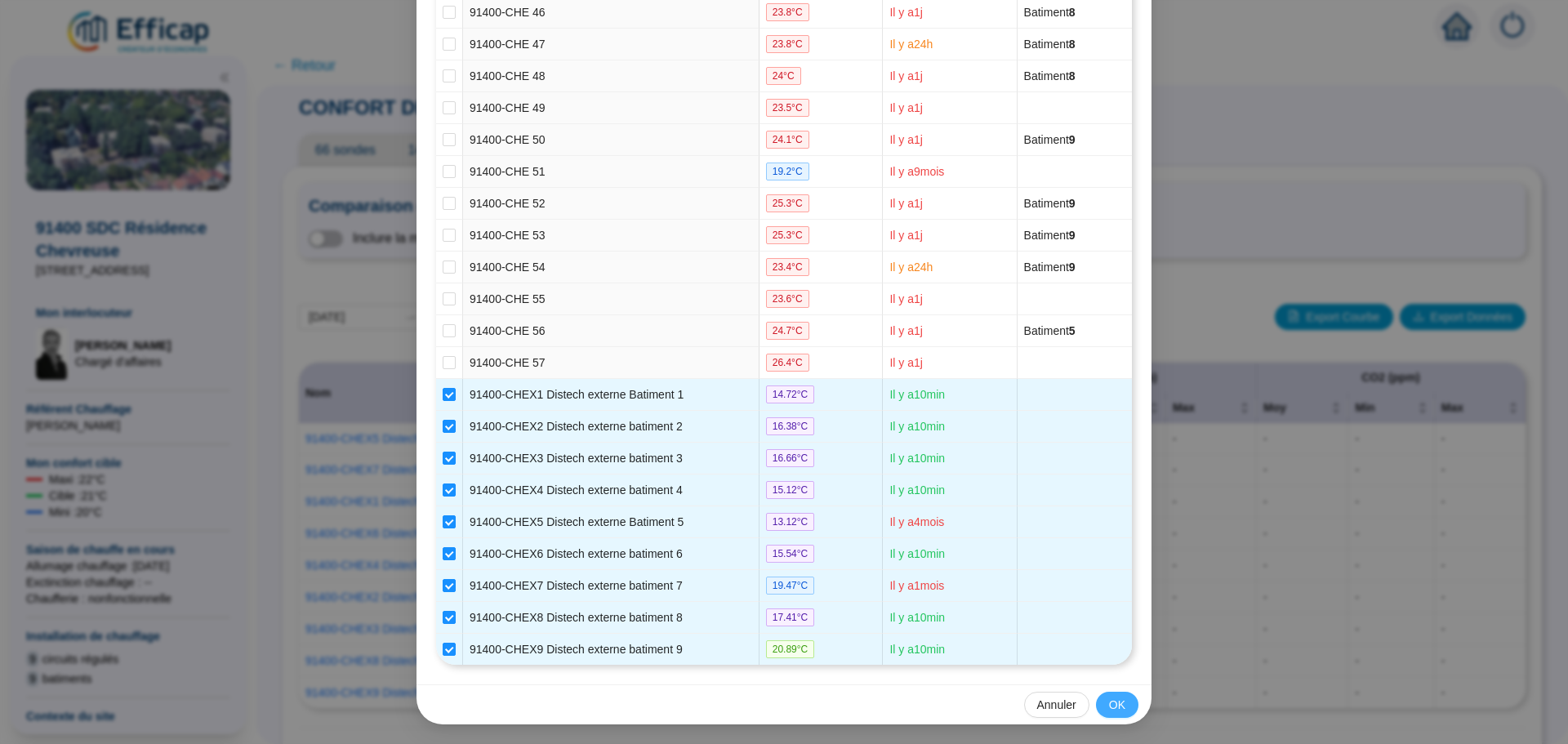
click at [1118, 705] on span "OK" at bounding box center [1118, 705] width 16 height 17
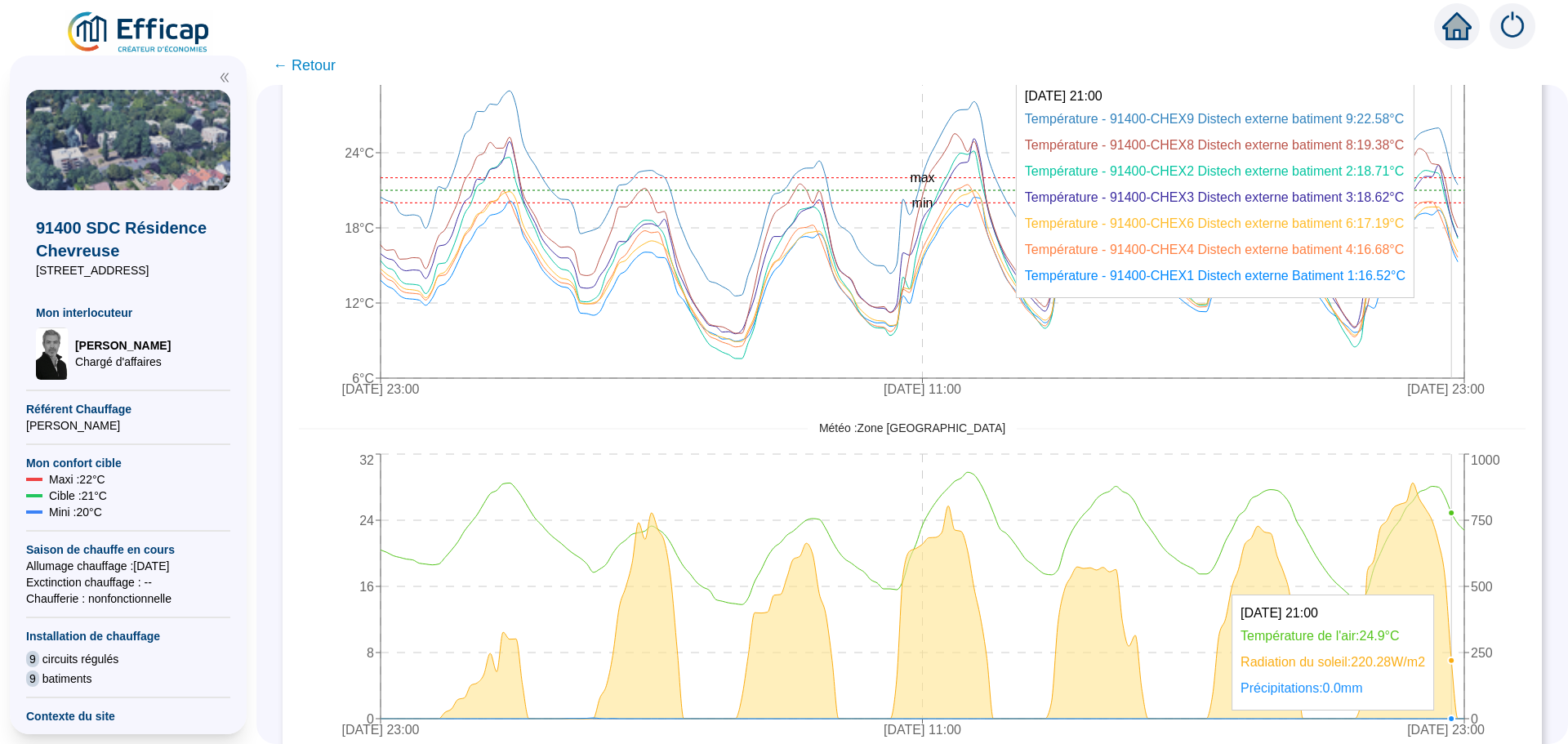
scroll to position [735, 0]
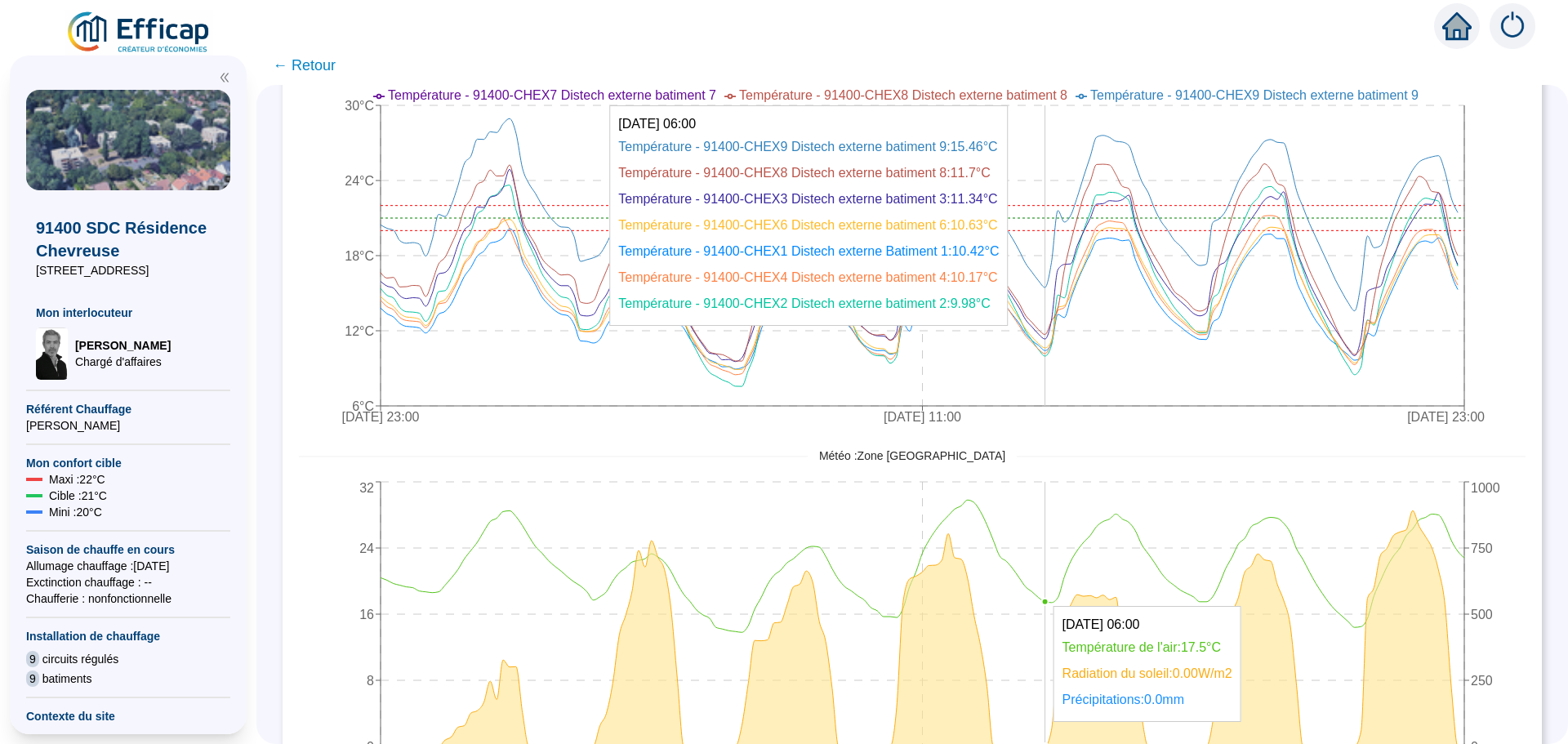
click at [336, 65] on span "← Retour" at bounding box center [304, 66] width 63 height 23
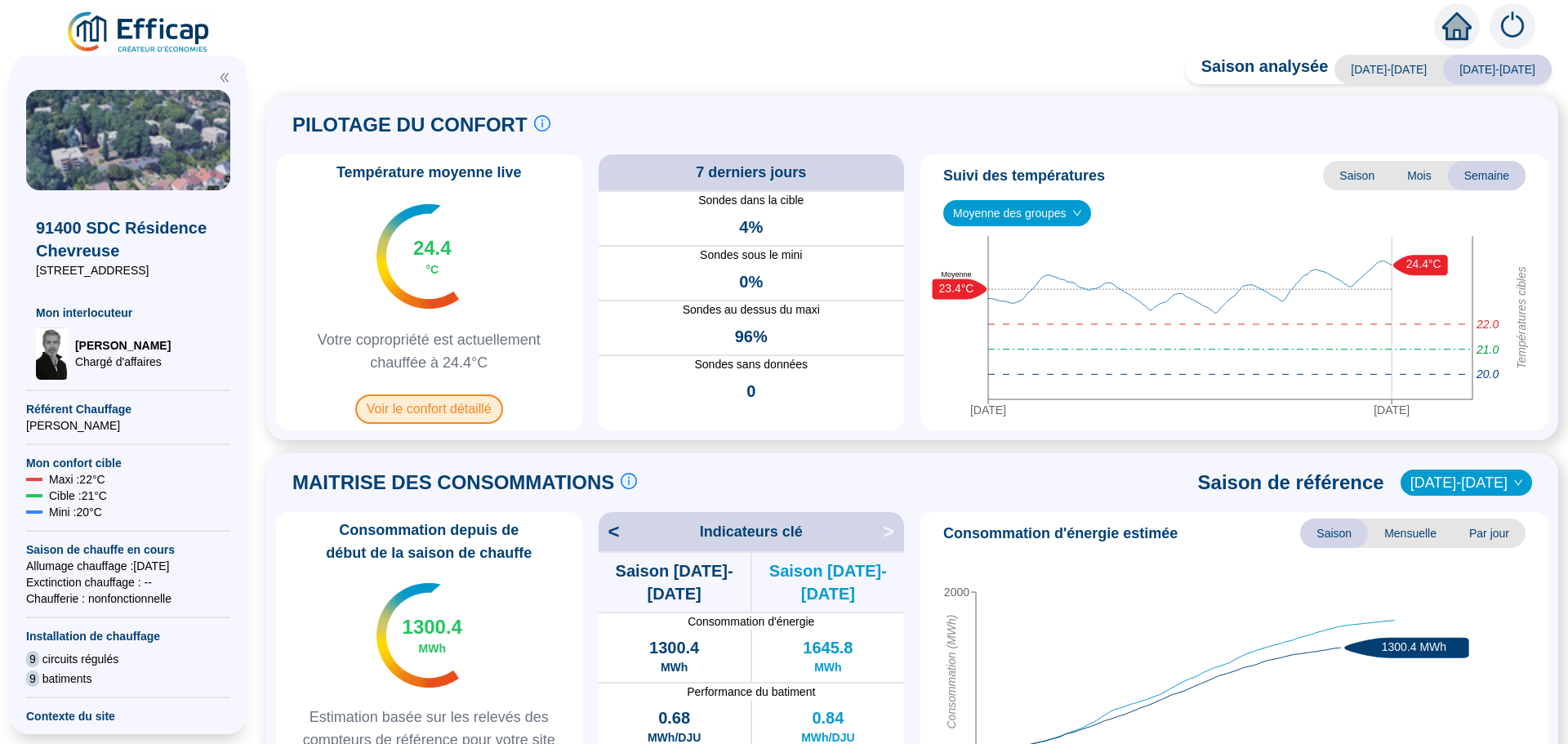
click at [402, 408] on span "Voir le confort détaillé" at bounding box center [429, 409] width 148 height 30
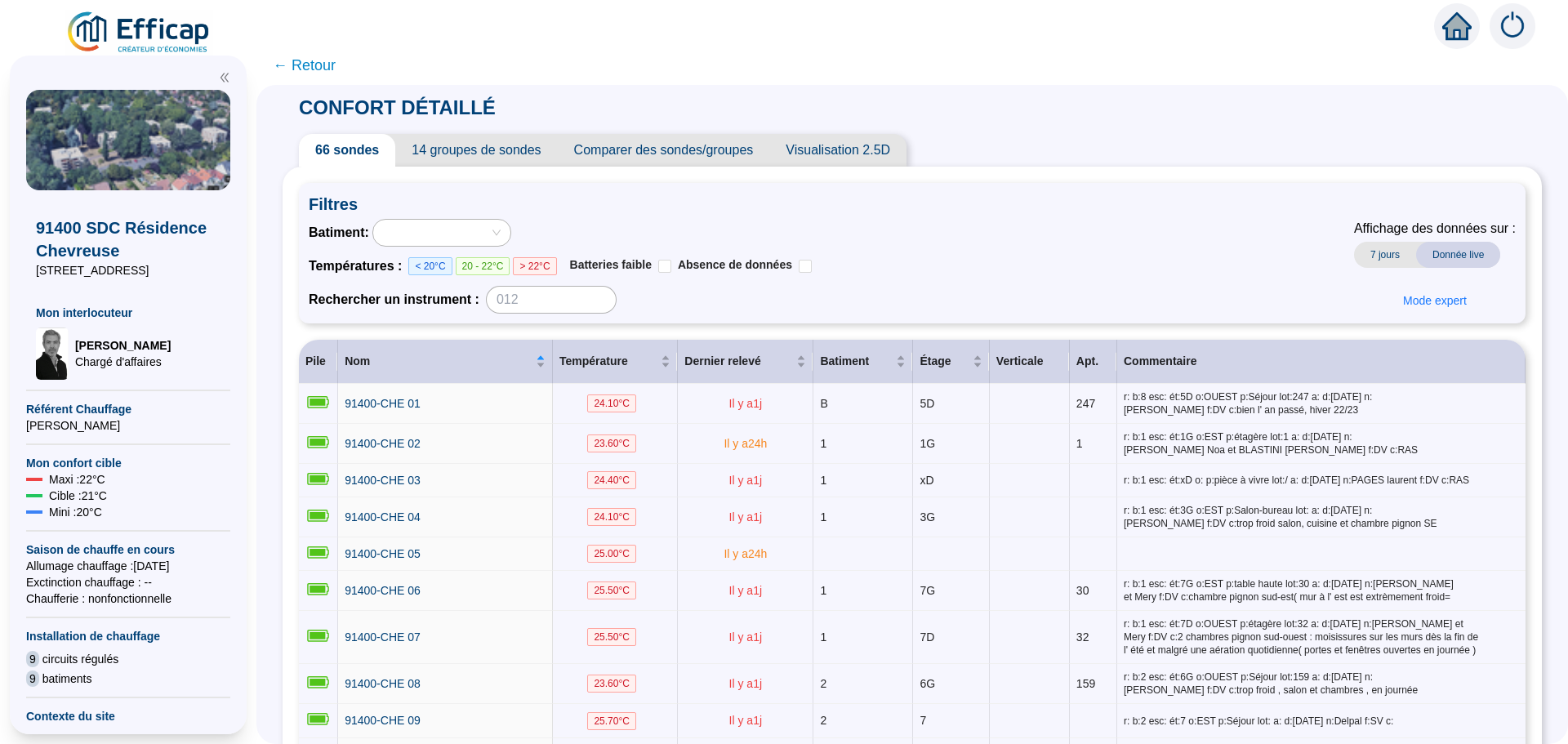
click at [656, 160] on span "Comparer des sondes/groupes" at bounding box center [664, 150] width 213 height 33
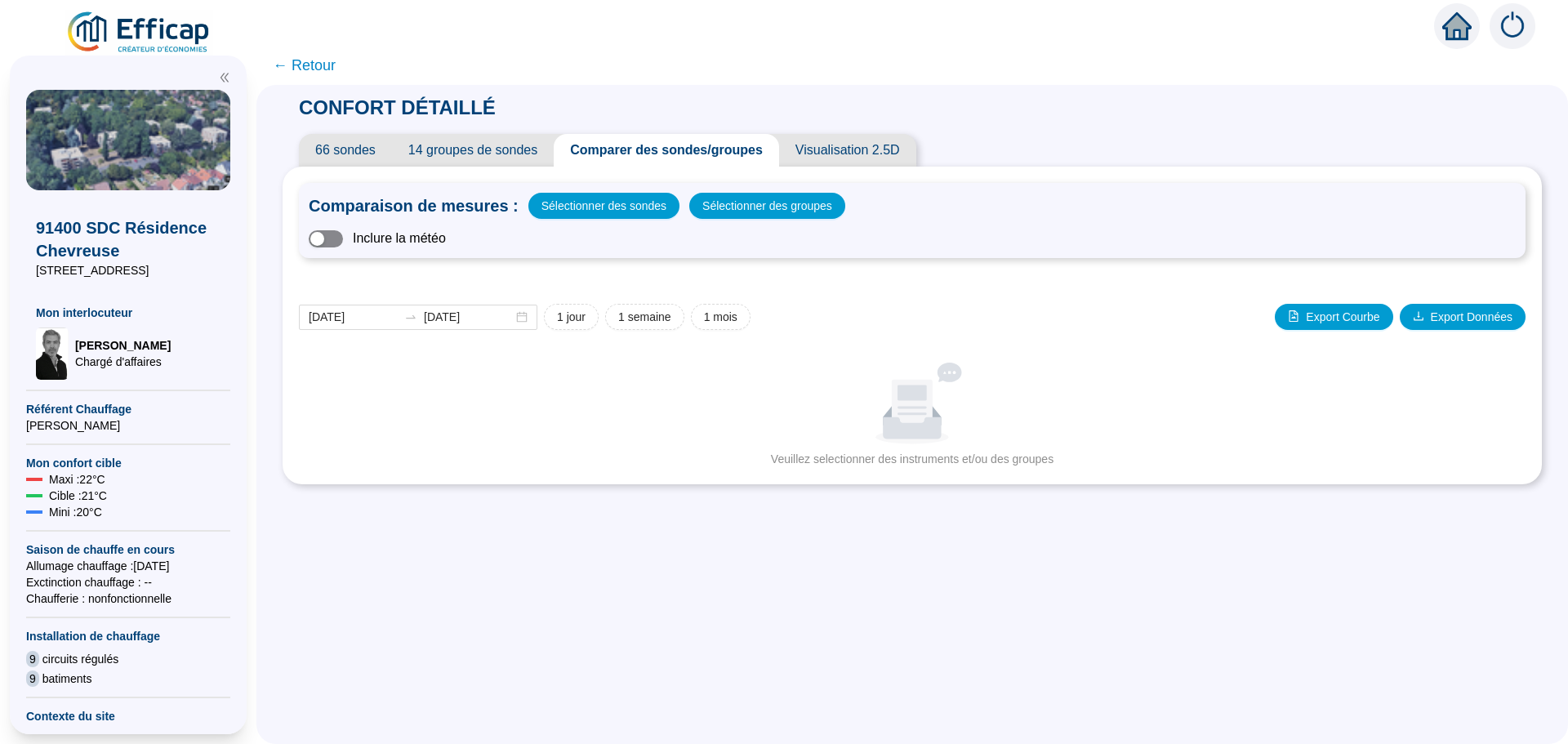
click at [343, 235] on span "button" at bounding box center [326, 239] width 34 height 17
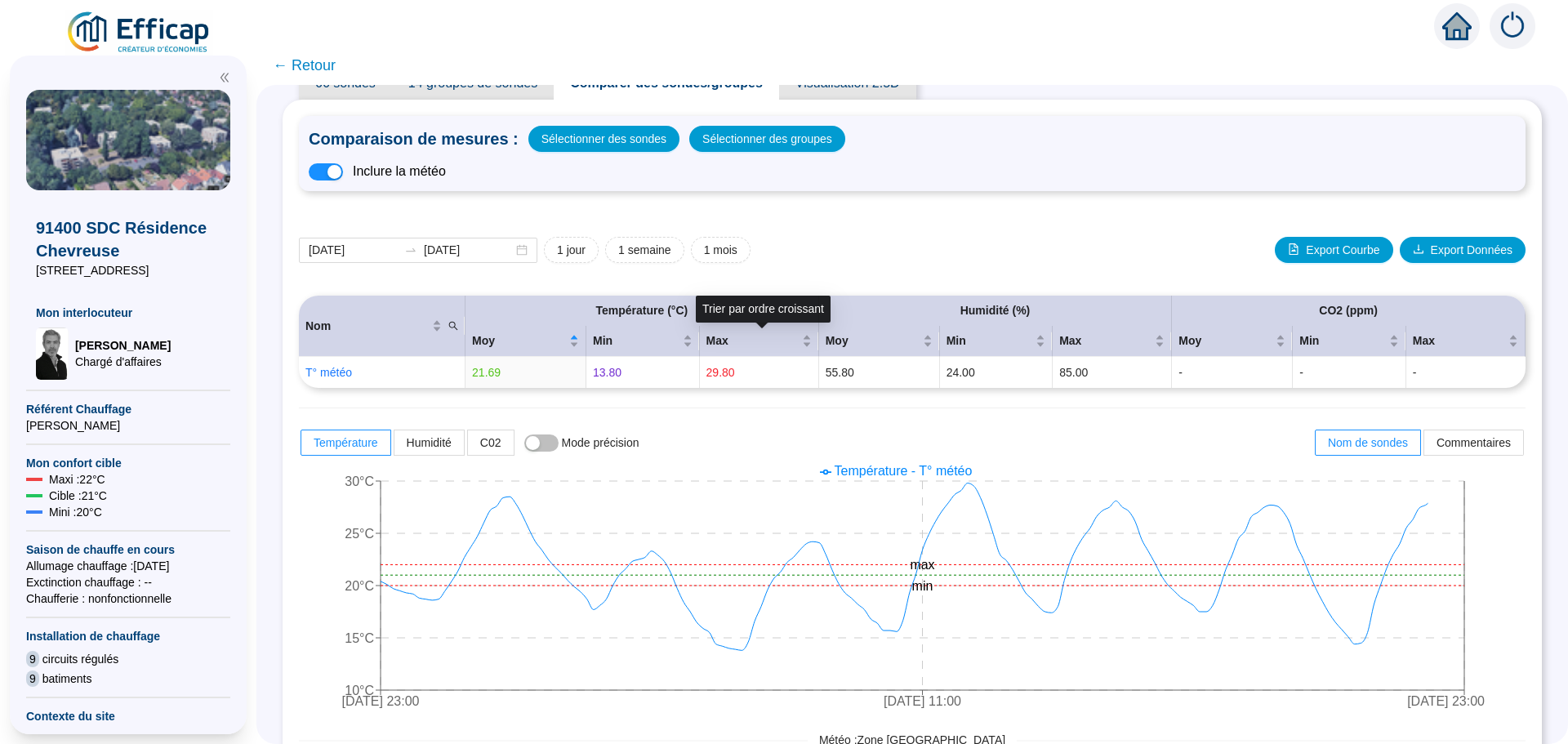
scroll to position [82, 0]
